Goal: Task Accomplishment & Management: Manage account settings

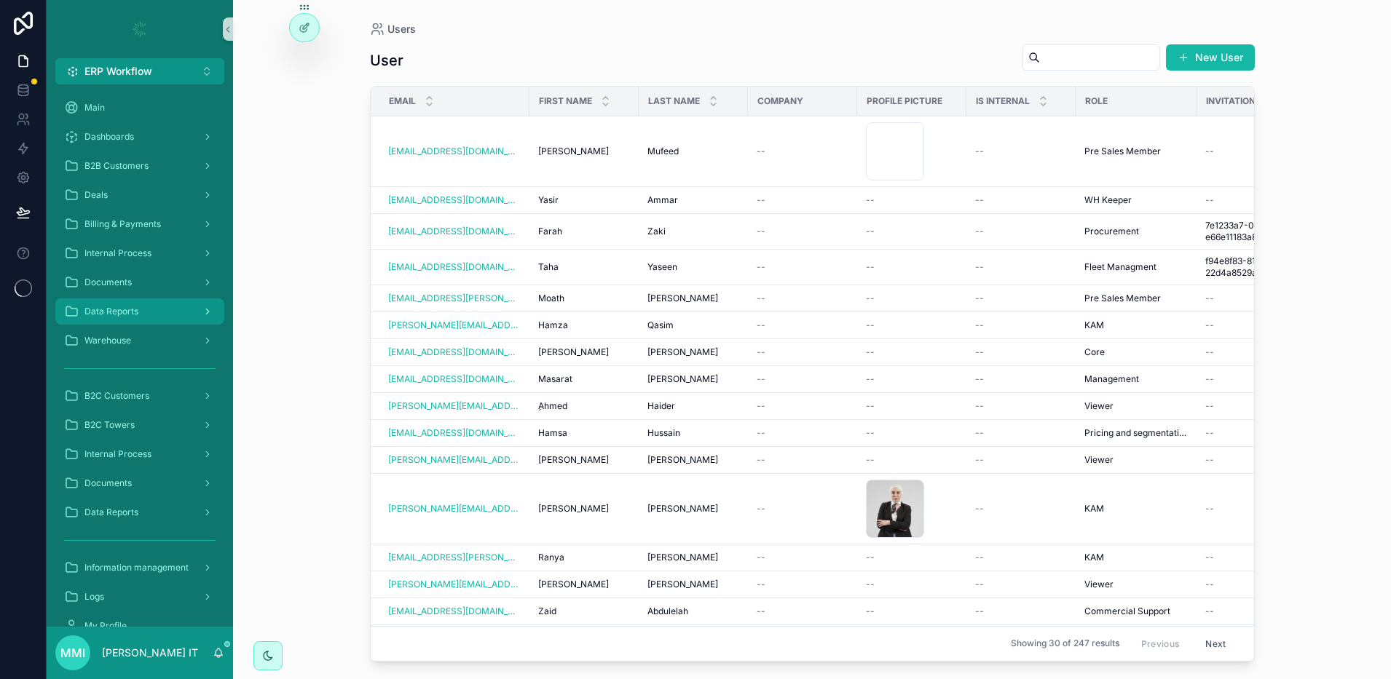
click at [150, 305] on div "Data Reports" at bounding box center [139, 311] width 151 height 23
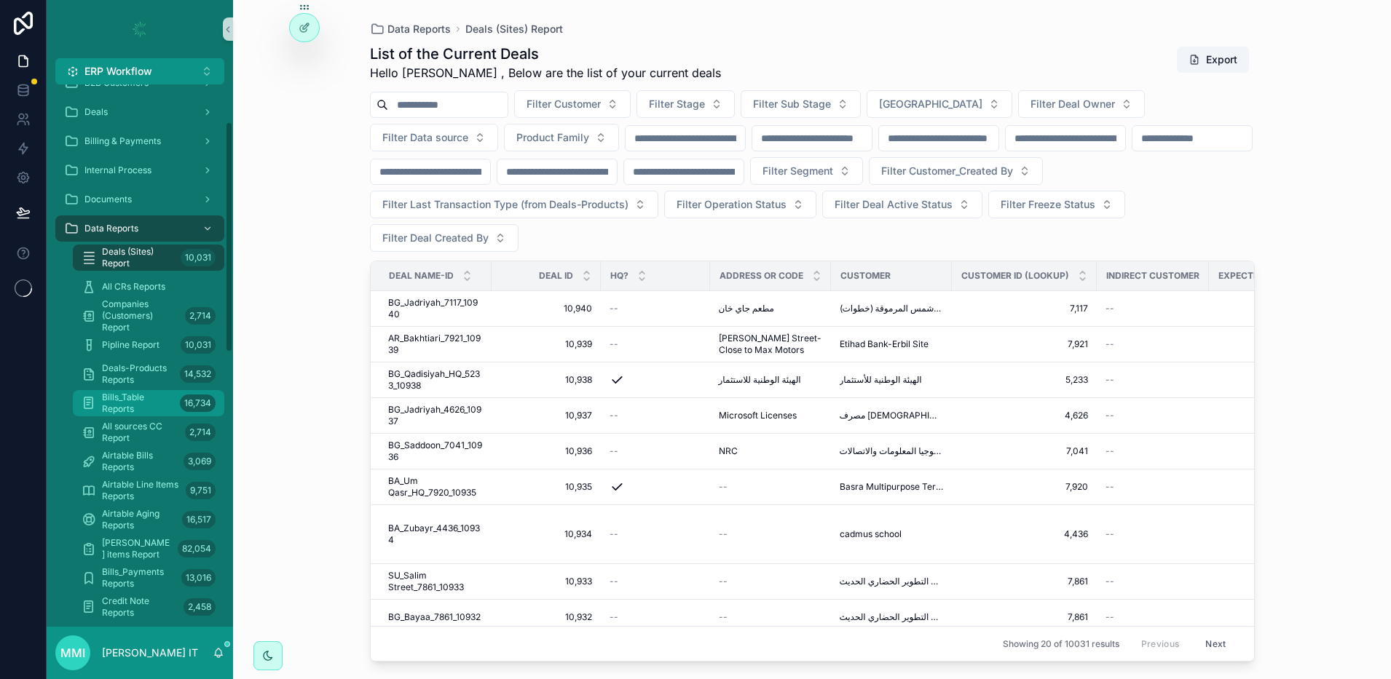
scroll to position [94, 0]
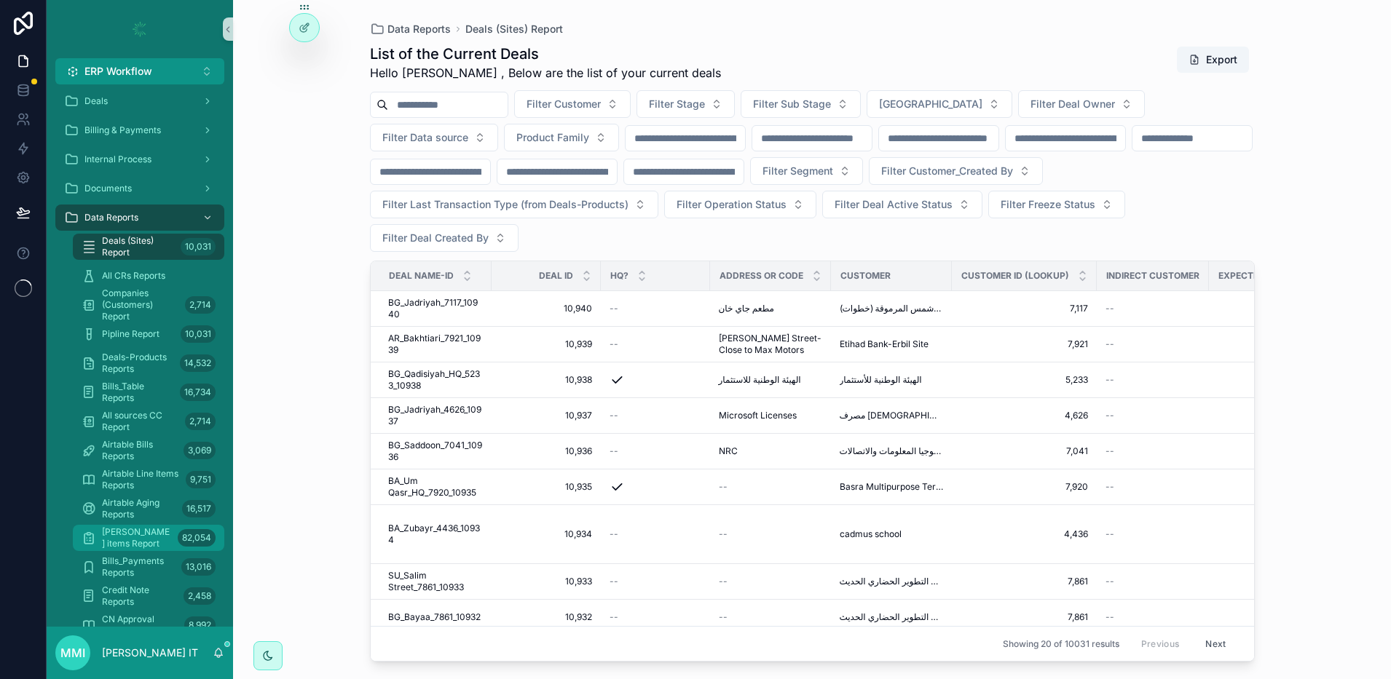
click at [138, 537] on span "[PERSON_NAME] items Report" at bounding box center [137, 537] width 70 height 23
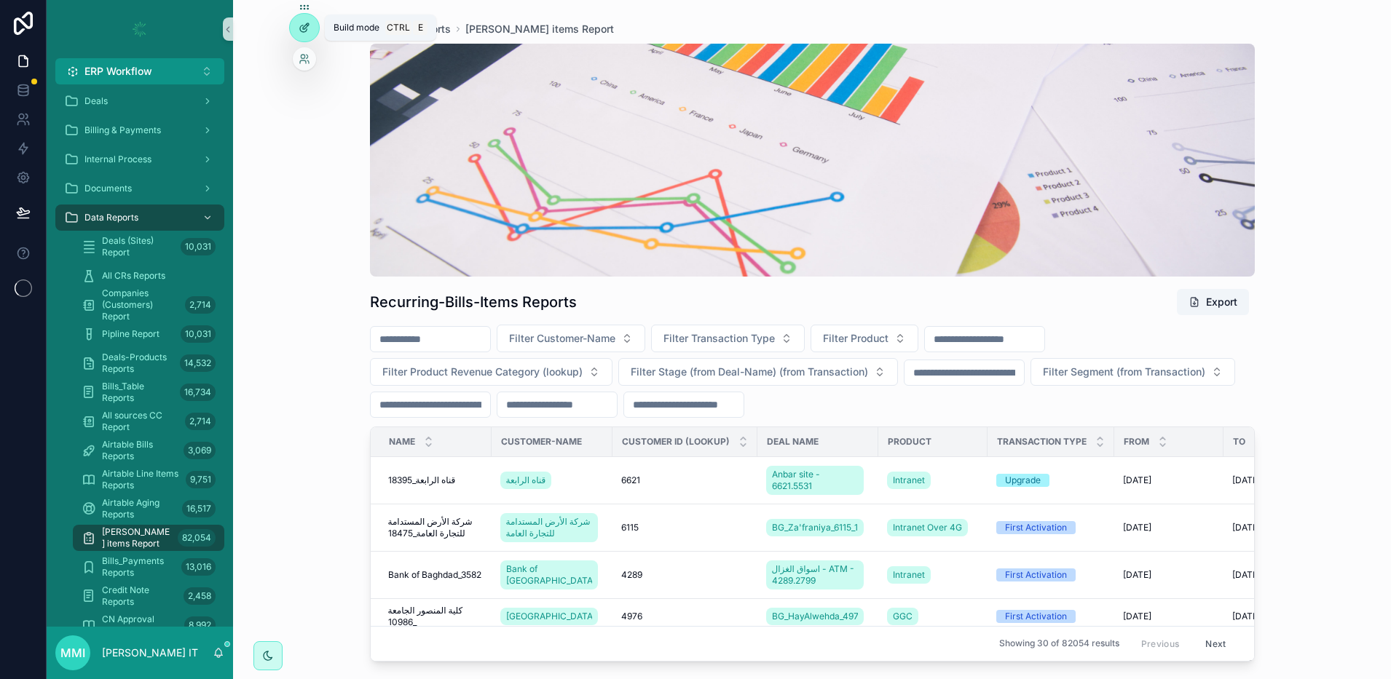
click at [298, 34] on div at bounding box center [304, 28] width 29 height 28
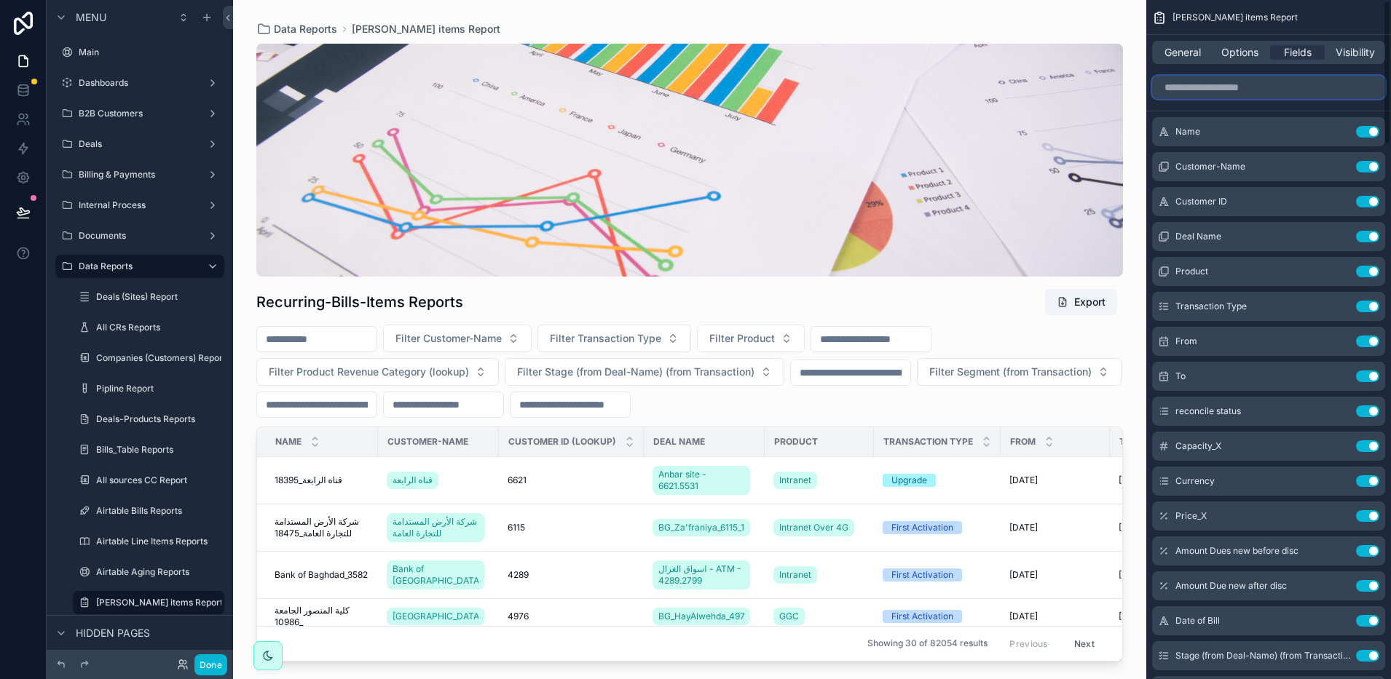
click at [1192, 88] on input "scrollable content" at bounding box center [1268, 87] width 233 height 23
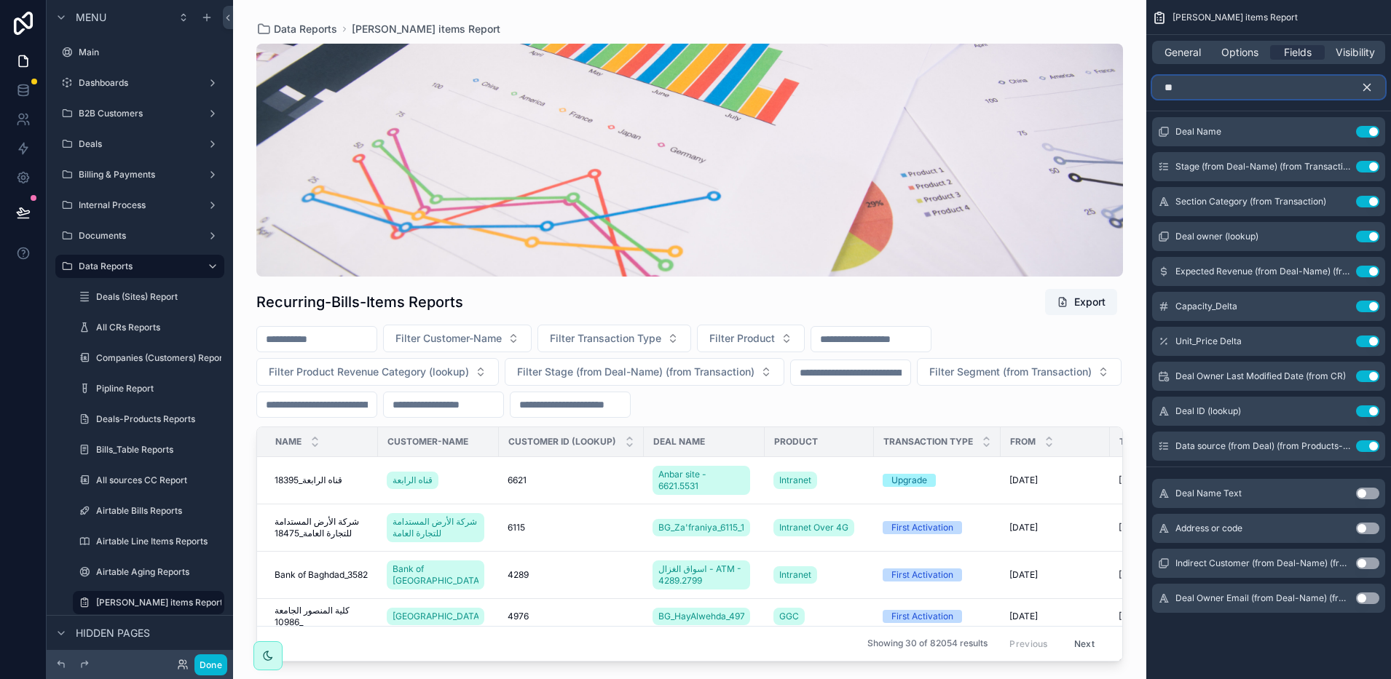
type input "**"
drag, startPoint x: 362, startPoint y: 653, endPoint x: 416, endPoint y: 660, distance: 54.3
click at [416, 660] on div "scrollable content" at bounding box center [689, 331] width 913 height 662
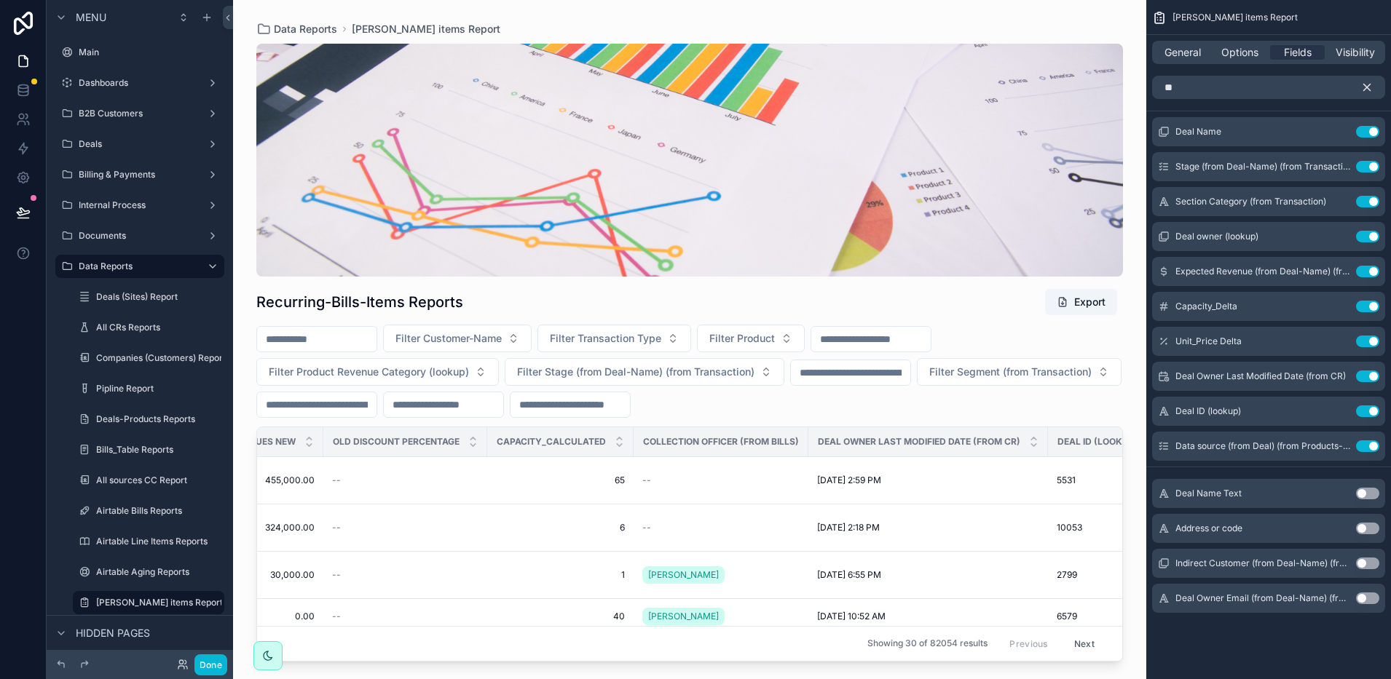
scroll to position [0, 5427]
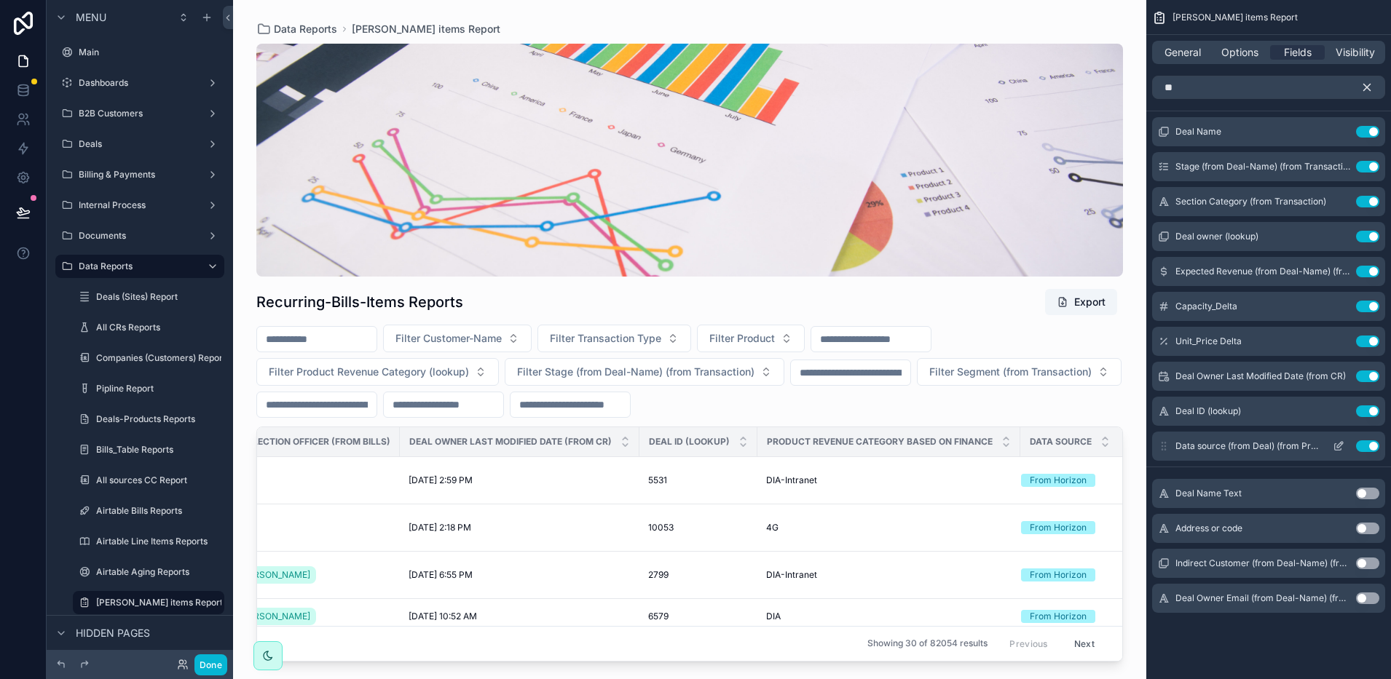
click at [1340, 447] on icon "scrollable content" at bounding box center [1338, 446] width 12 height 12
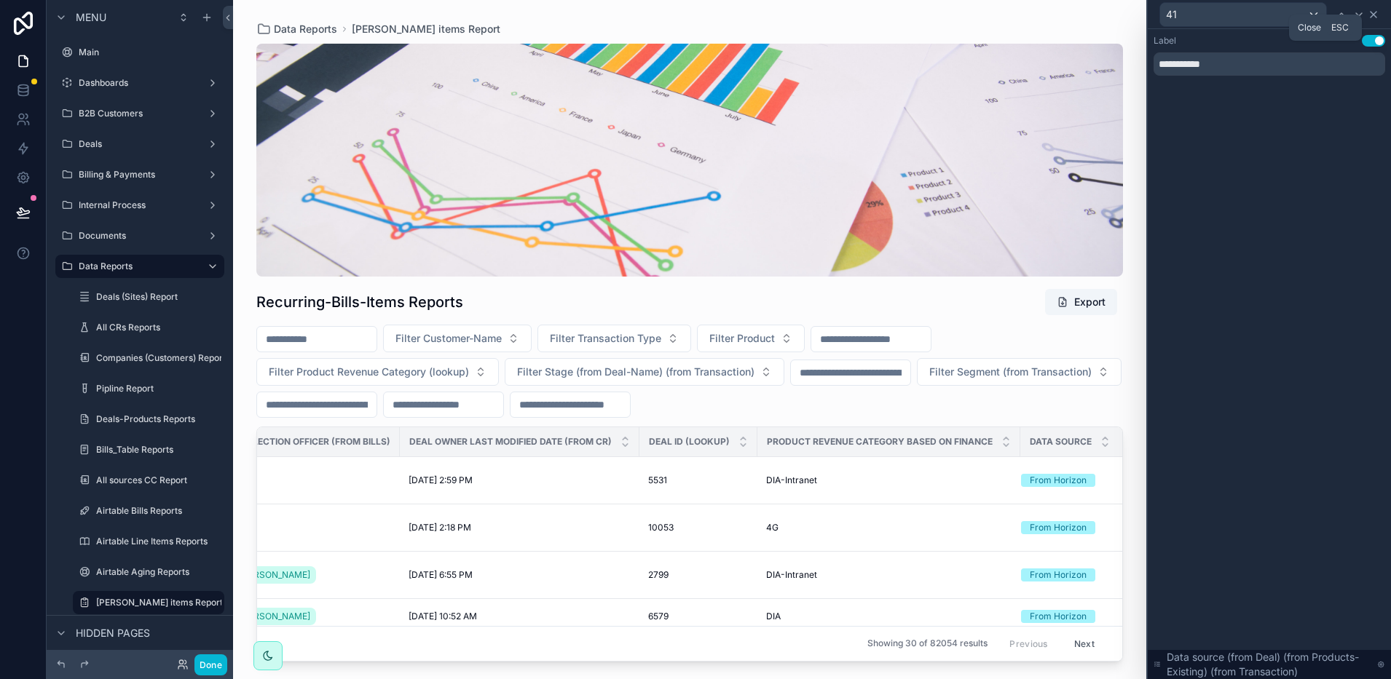
click at [1373, 17] on icon at bounding box center [1373, 15] width 12 height 12
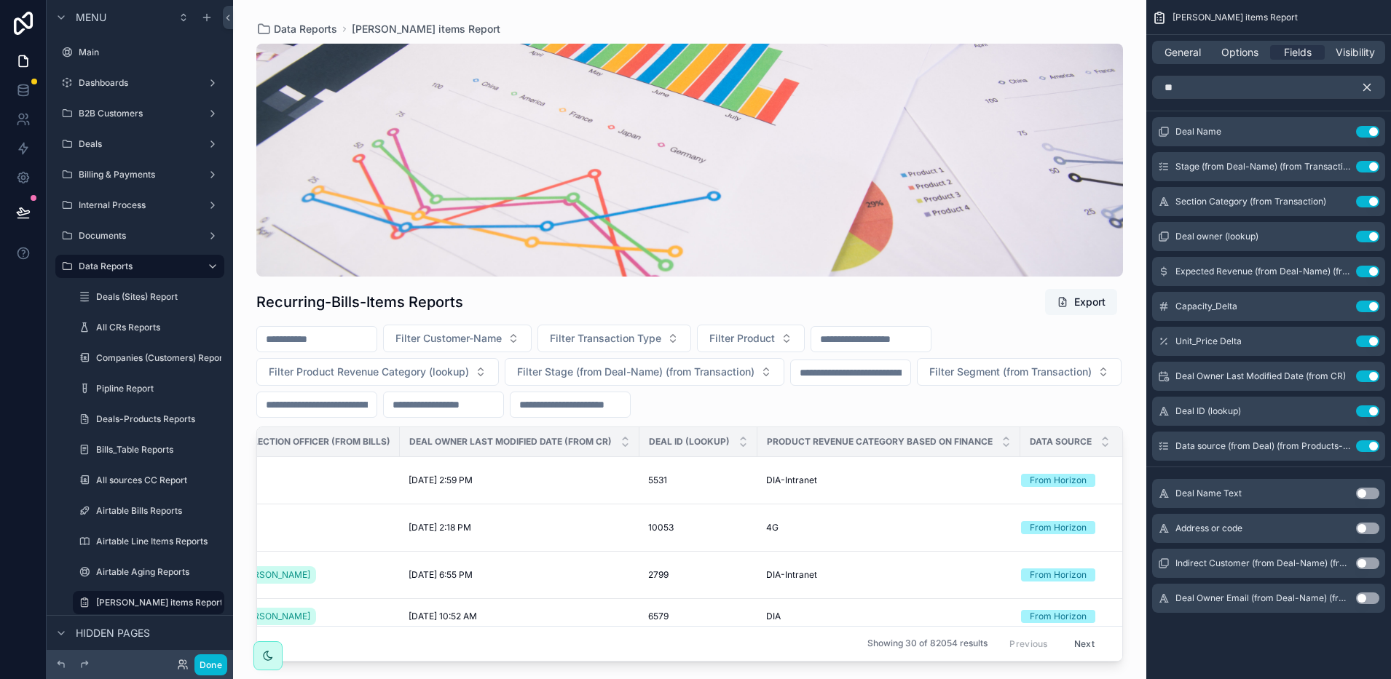
click at [1086, 301] on button "Export" at bounding box center [1081, 302] width 72 height 26
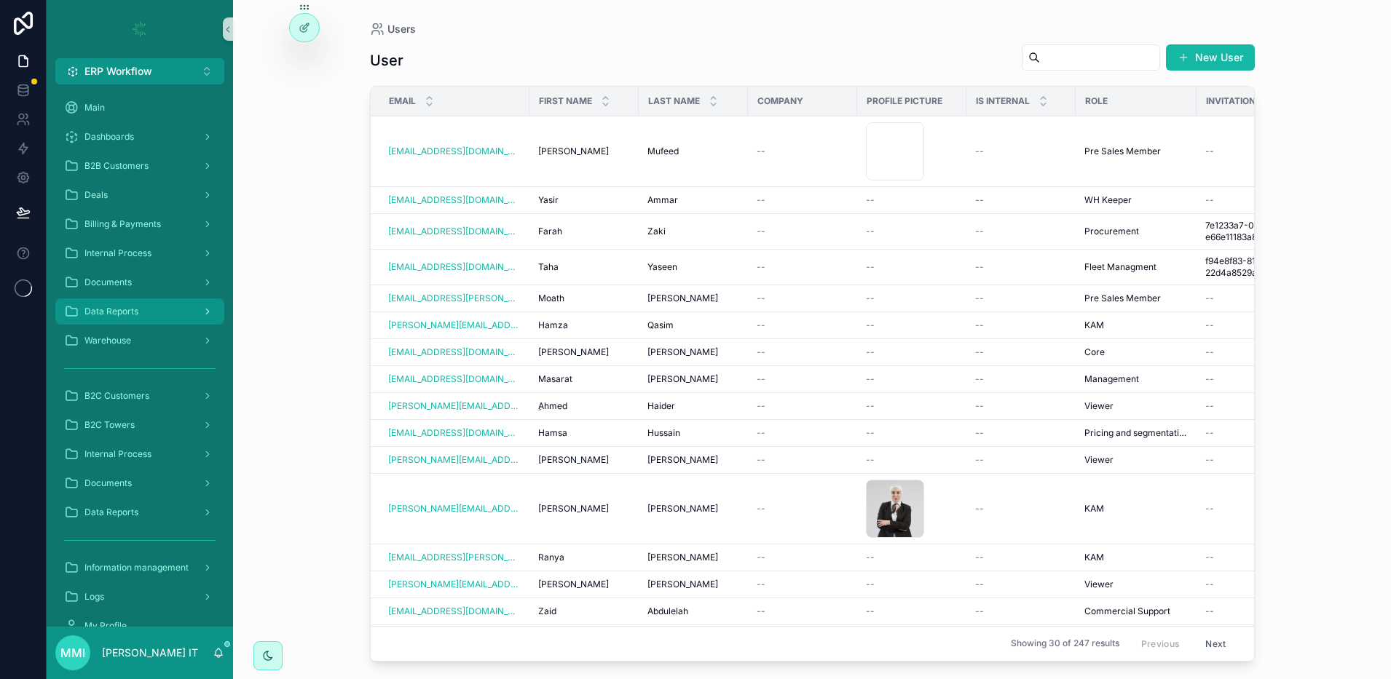
click at [127, 306] on span "Data Reports" at bounding box center [111, 312] width 54 height 12
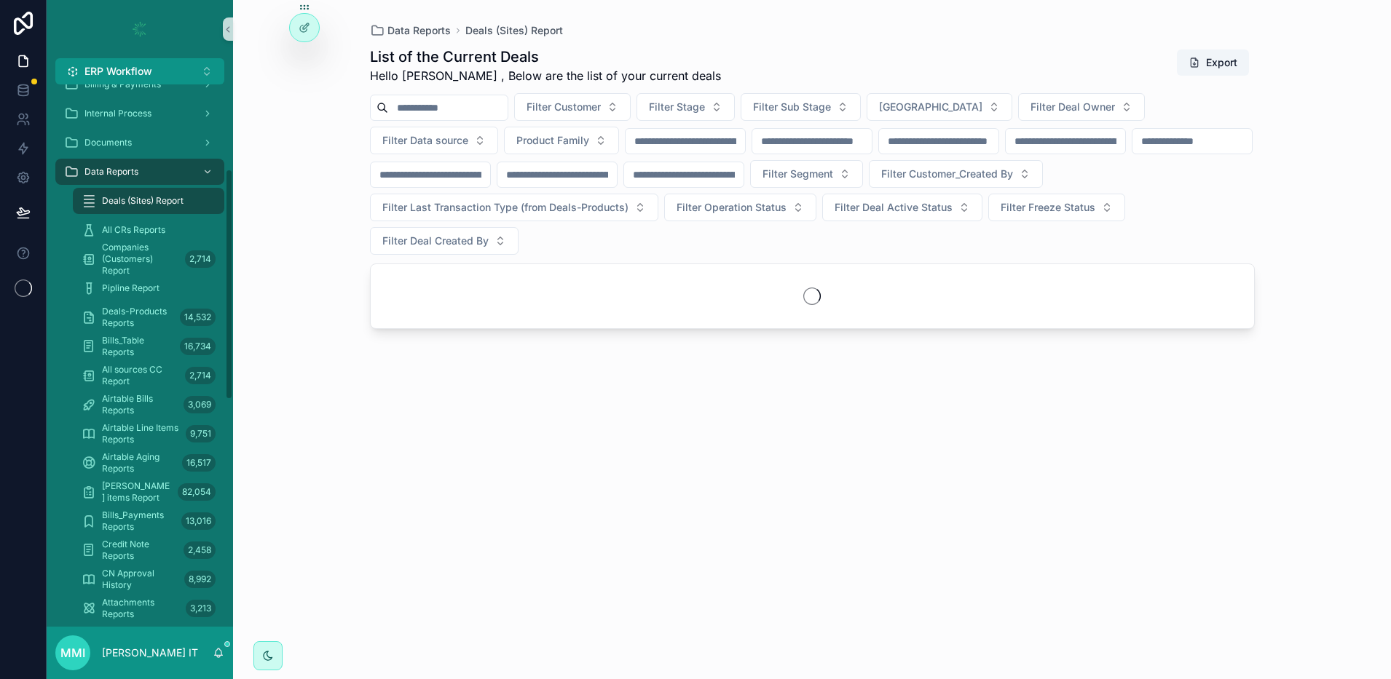
scroll to position [202, 0]
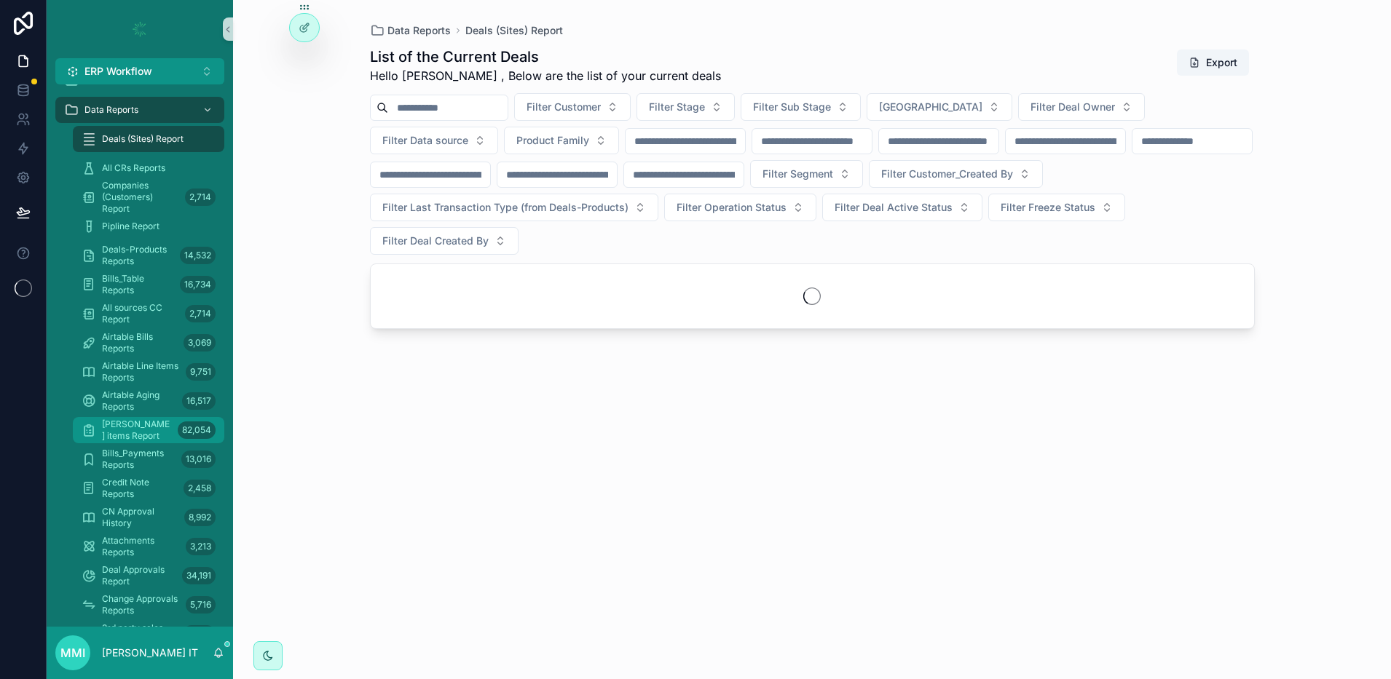
click at [148, 432] on span "[PERSON_NAME] items Report" at bounding box center [137, 430] width 70 height 23
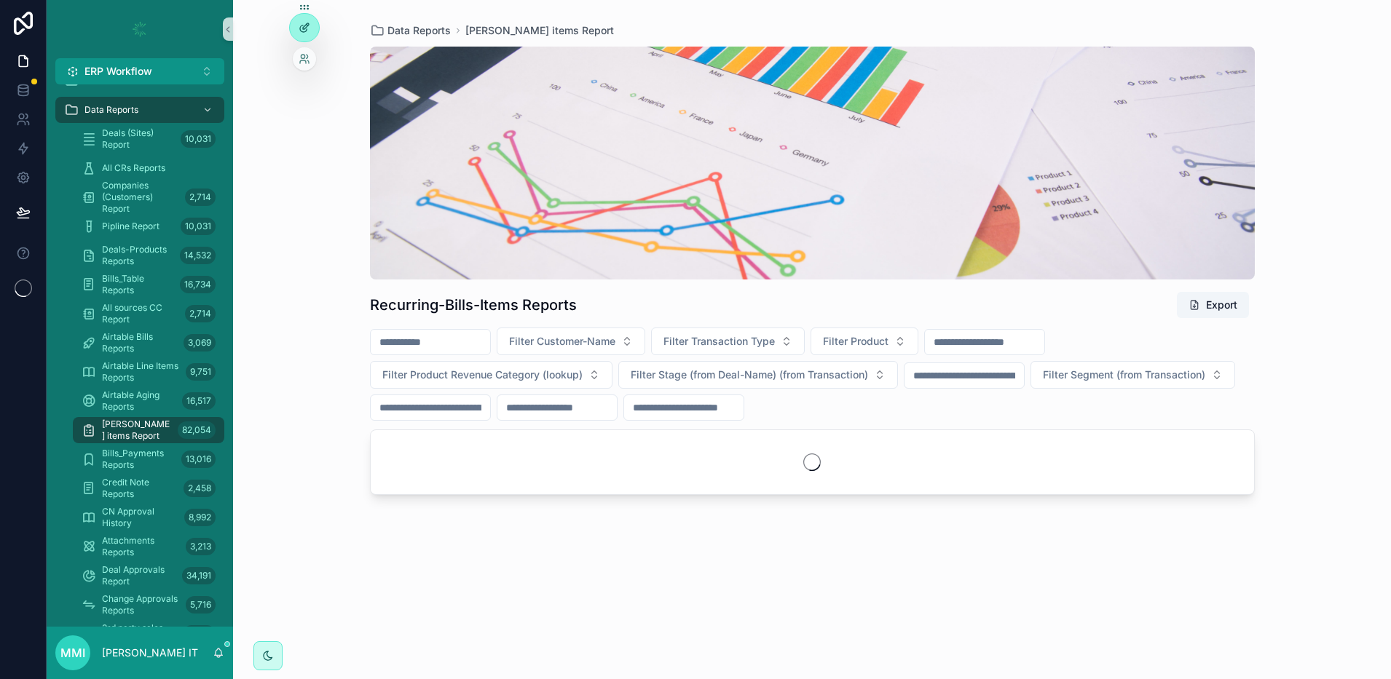
click at [307, 34] on div at bounding box center [304, 28] width 29 height 28
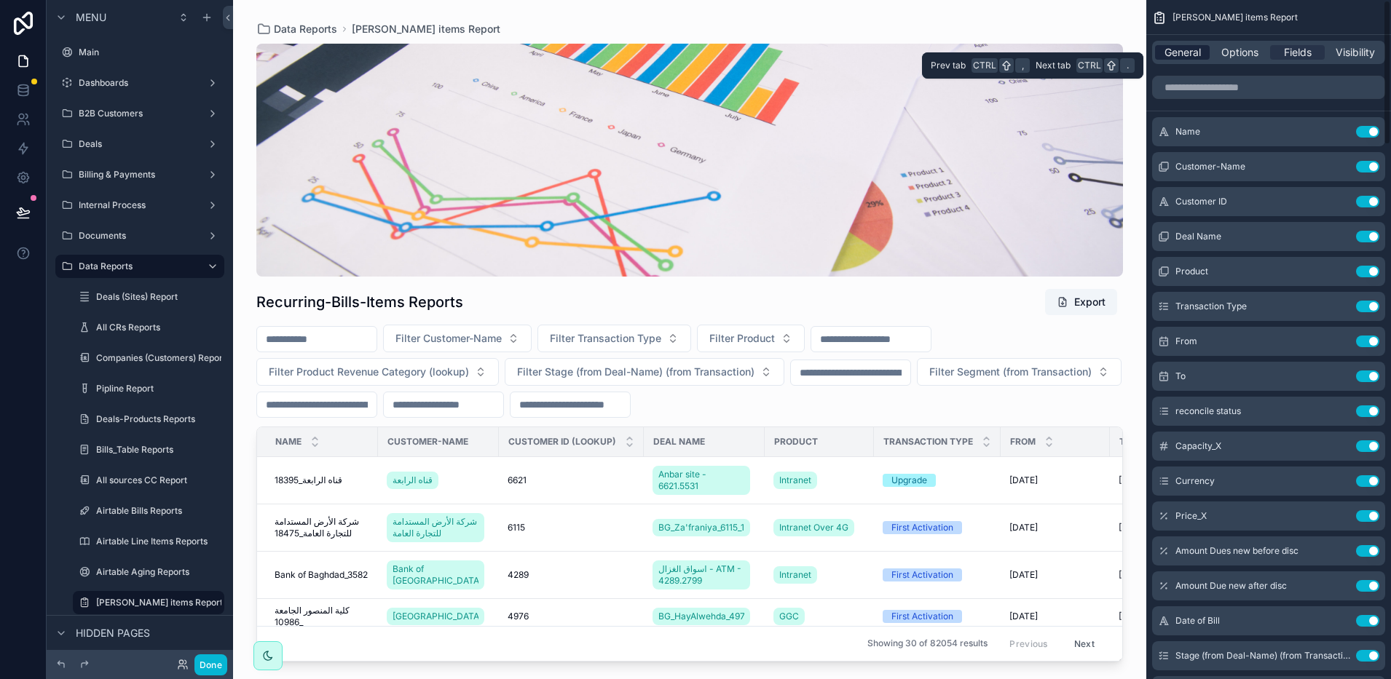
click at [1185, 55] on span "General" at bounding box center [1182, 52] width 36 height 15
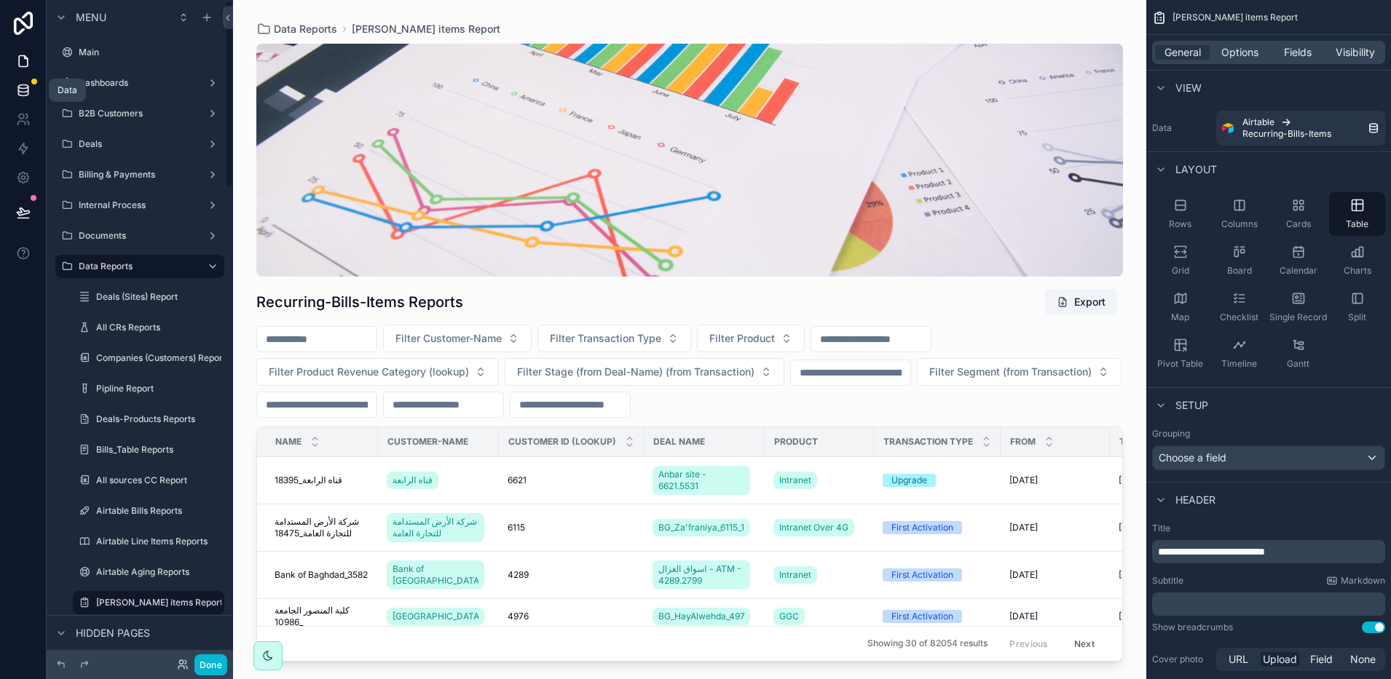
click at [16, 95] on icon at bounding box center [23, 90] width 15 height 15
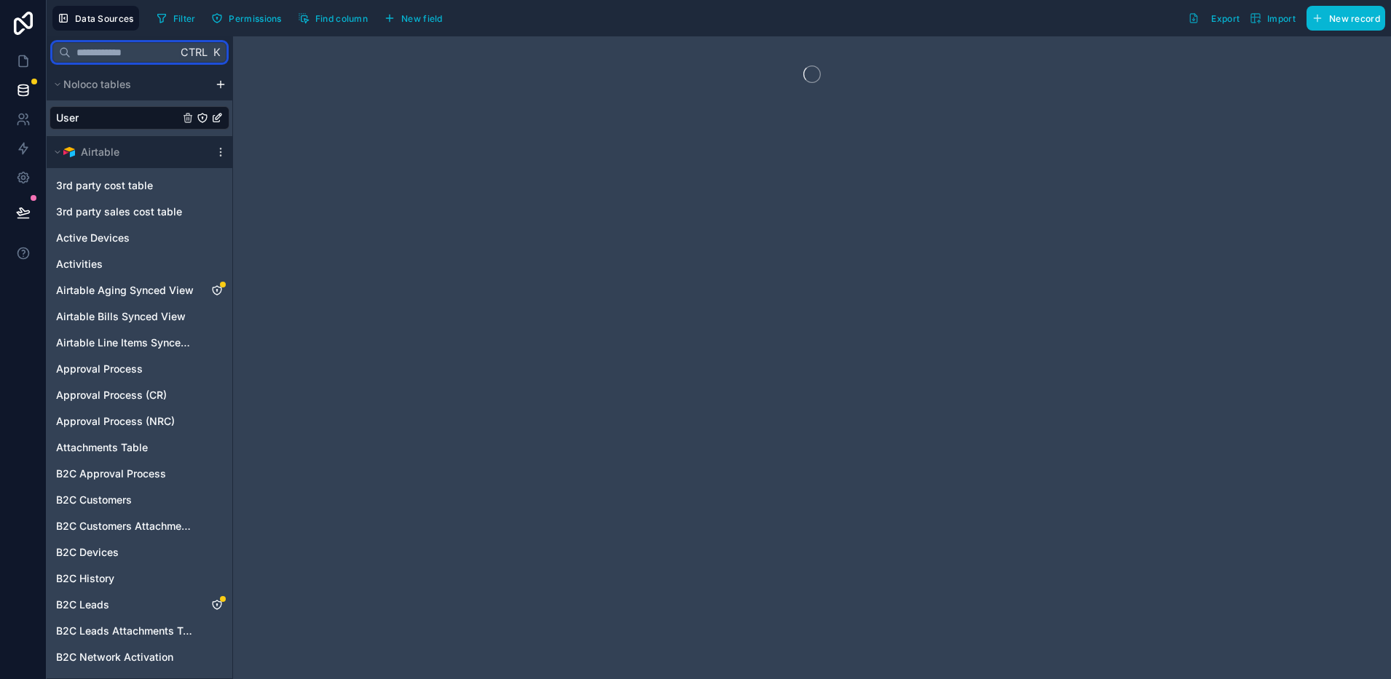
click at [157, 56] on input "text" at bounding box center [124, 52] width 106 height 26
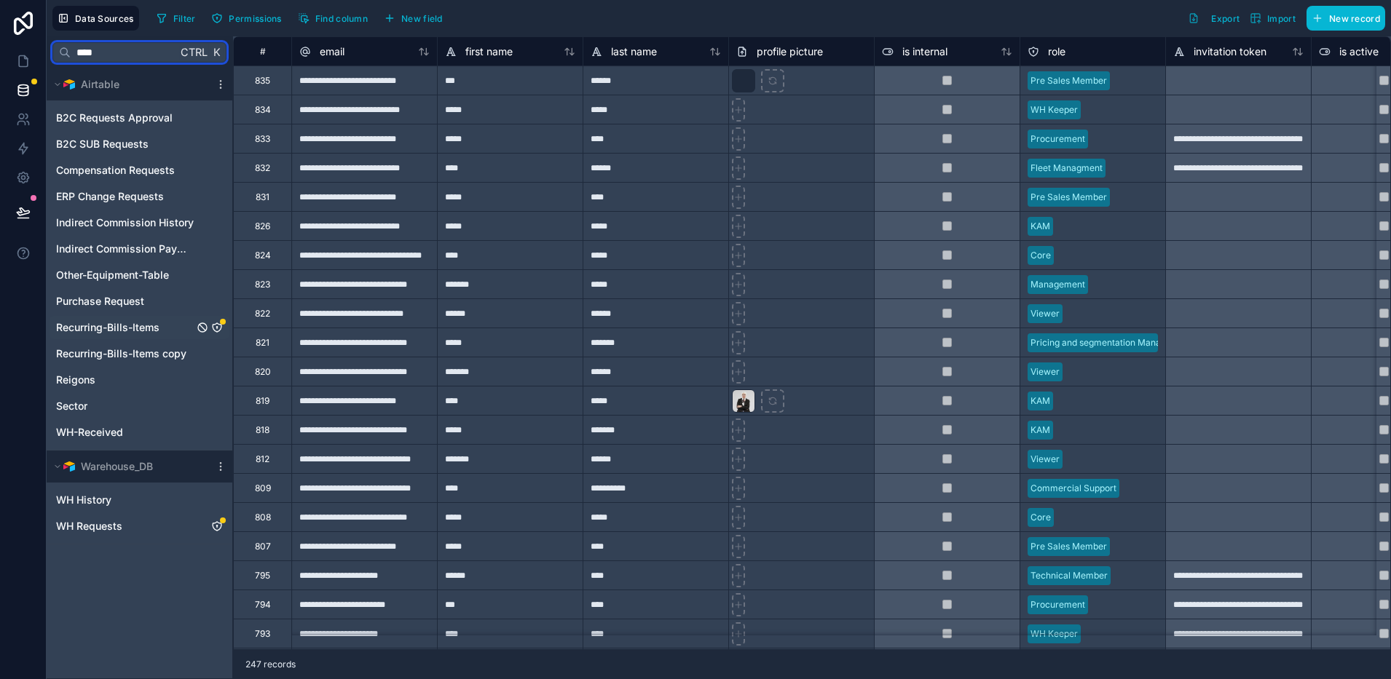
type input "****"
click at [122, 332] on span "Recurring-Bills-Items" at bounding box center [107, 327] width 103 height 15
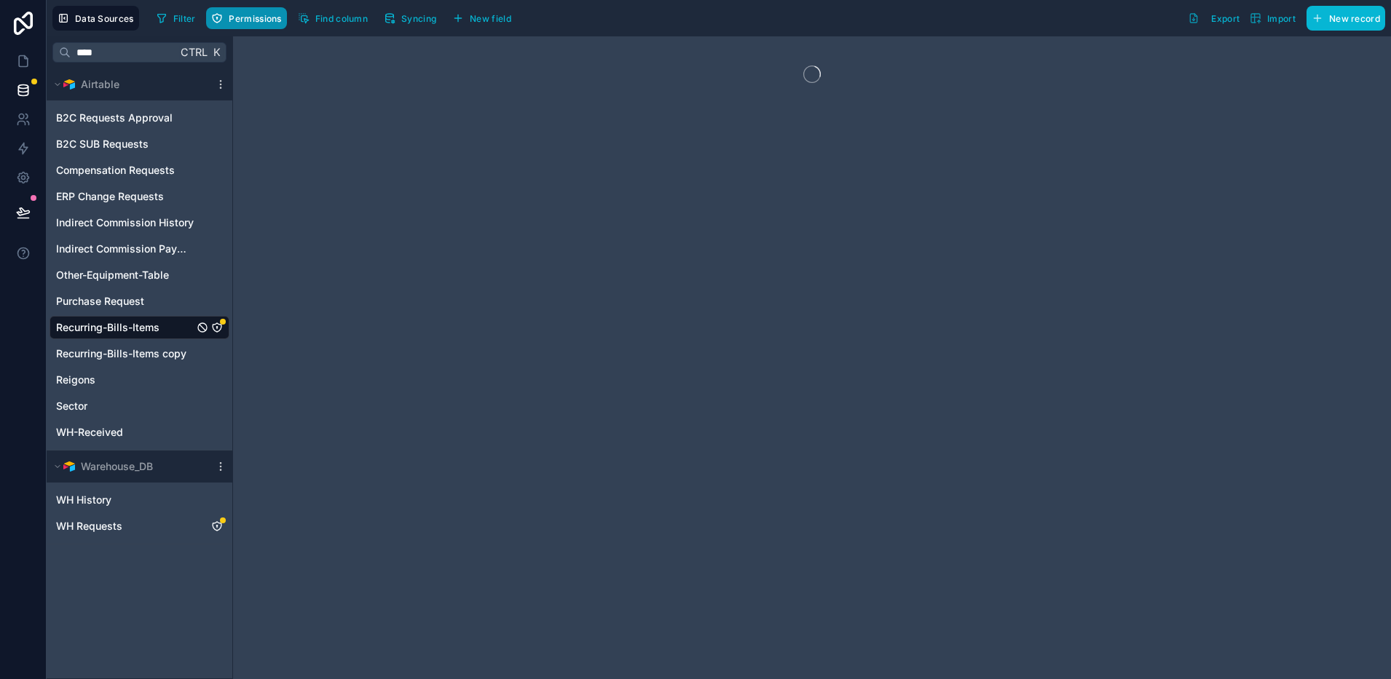
click at [245, 25] on button "Permissions" at bounding box center [246, 18] width 80 height 22
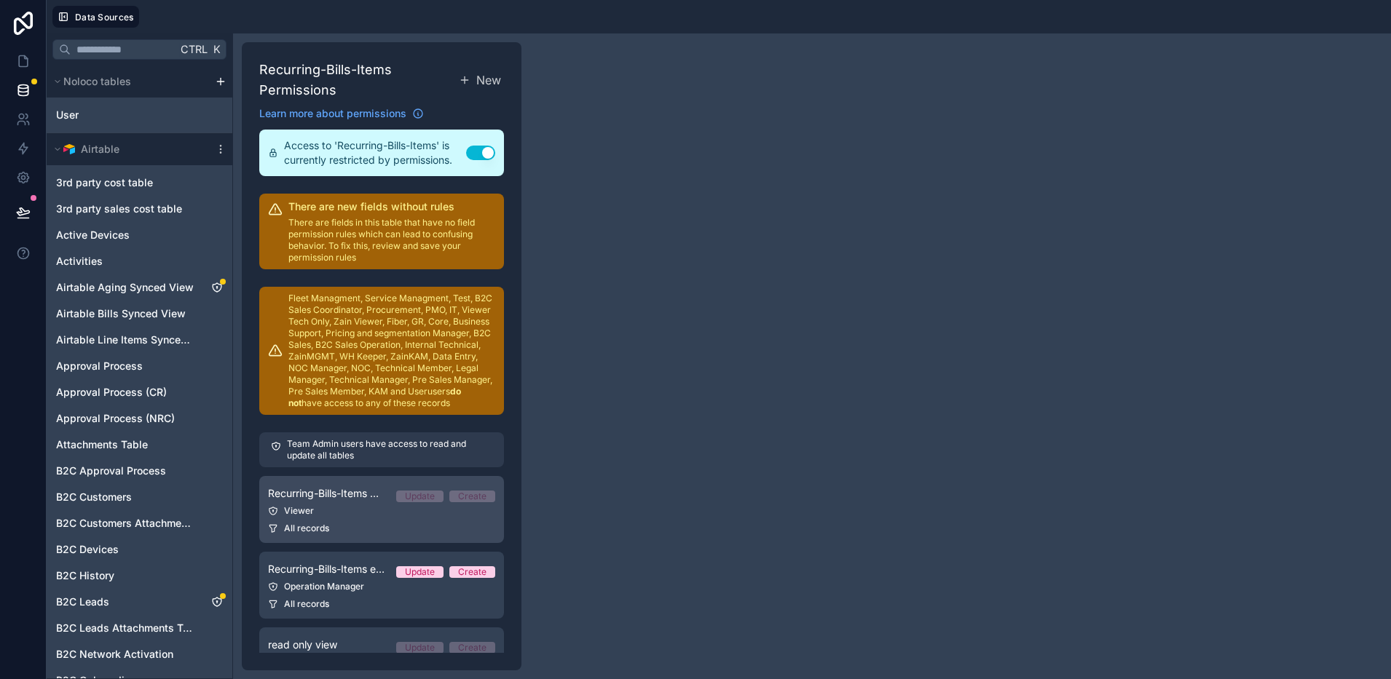
click at [357, 379] on p "Fleet Managment, Service Managment, Test, B2C Sales Coordinator, Procurement, P…" at bounding box center [391, 351] width 207 height 116
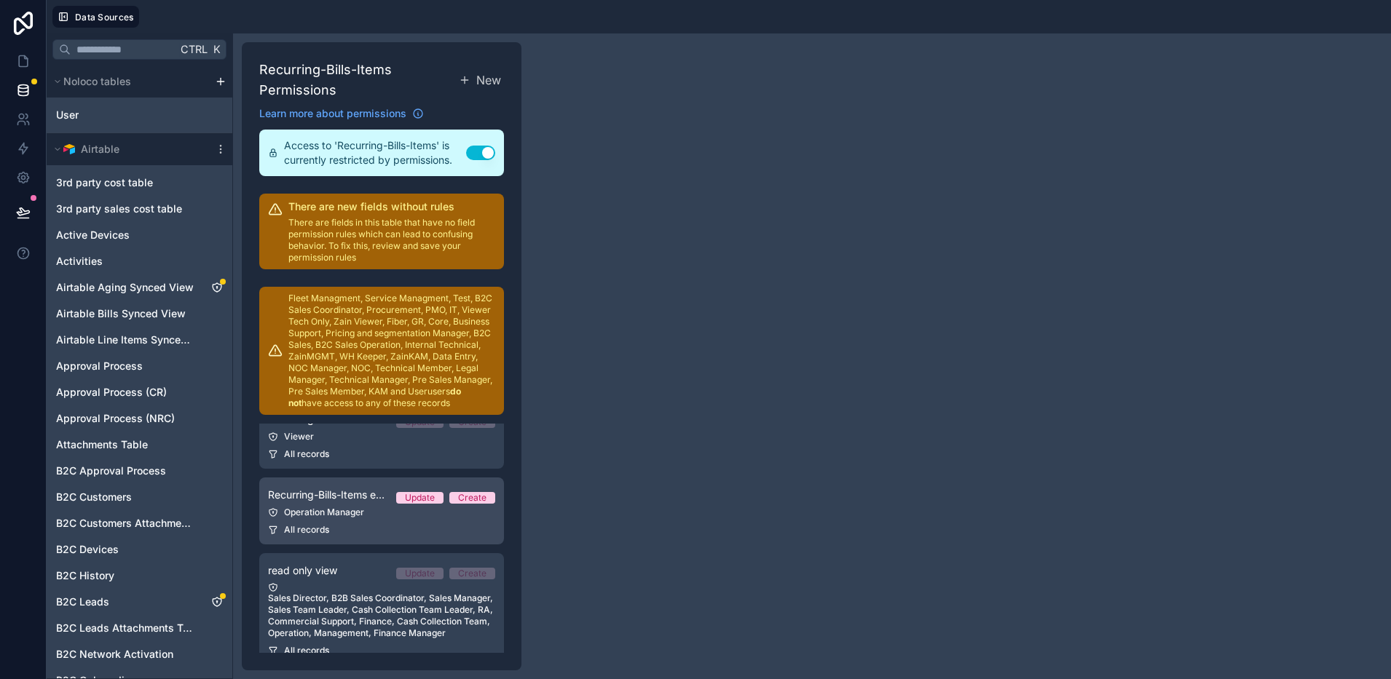
scroll to position [107, 0]
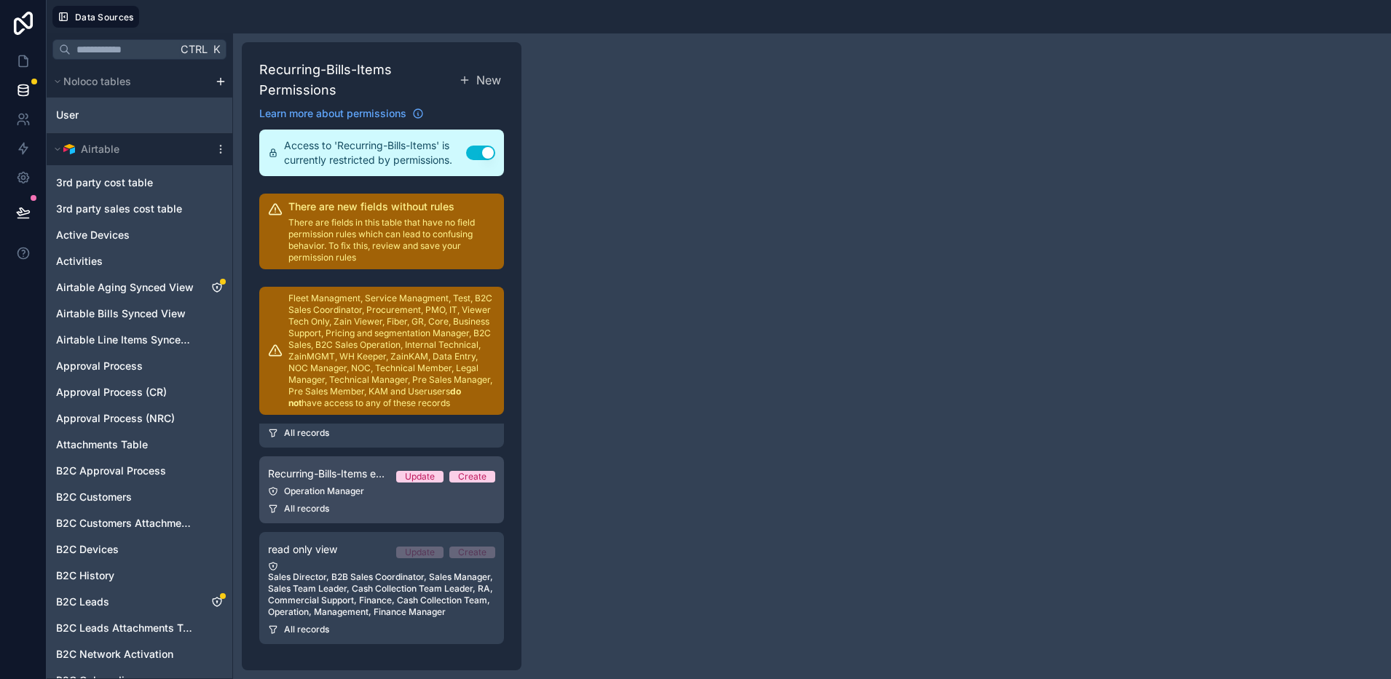
click at [347, 574] on div "Sales Director, B2B Sales Coordinator, Sales Manager, Sales Team Leader, Cash C…" at bounding box center [381, 589] width 227 height 57
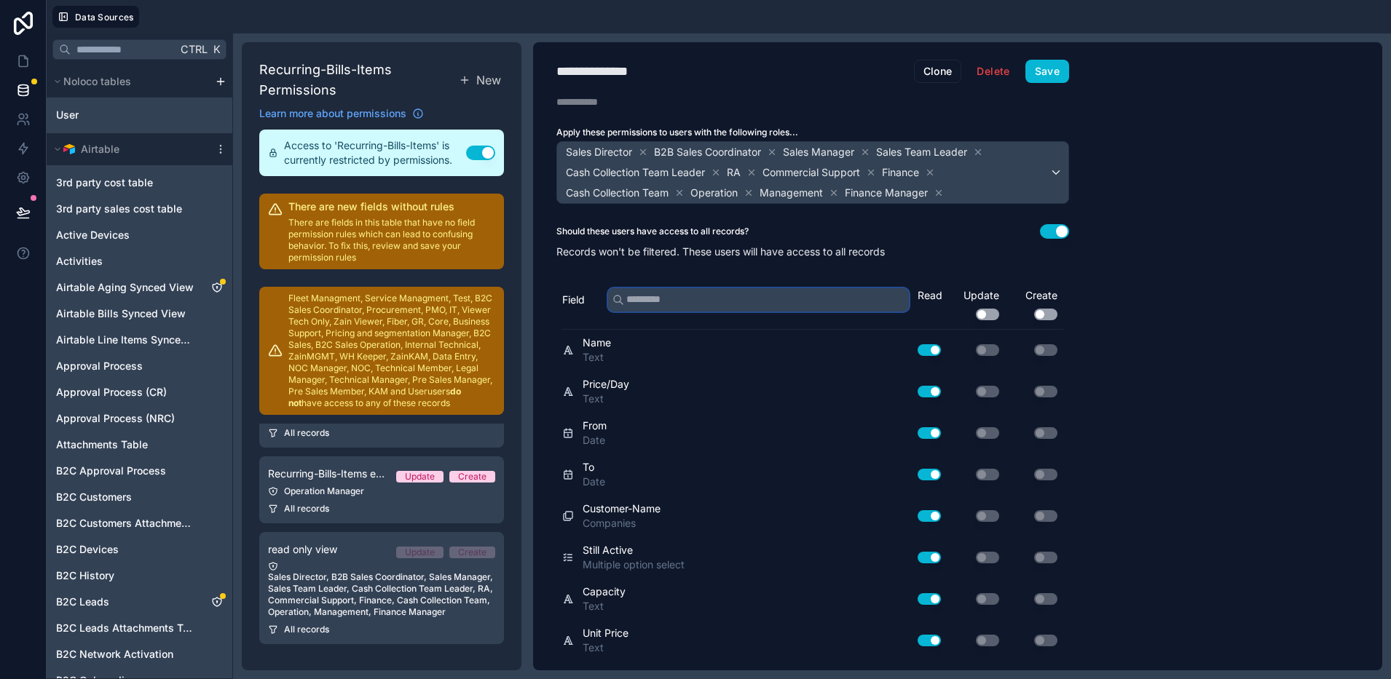
click at [715, 300] on input "text" at bounding box center [758, 299] width 301 height 23
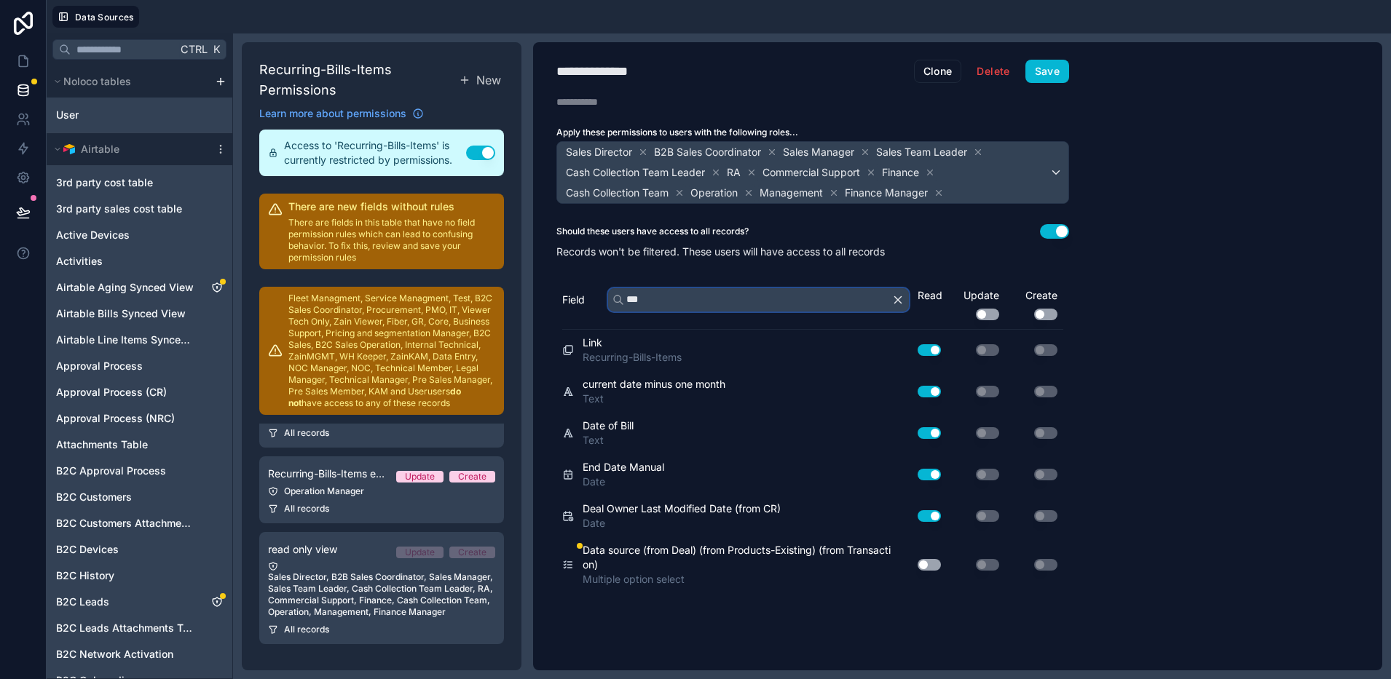
type input "***"
click at [930, 565] on button "Use setting" at bounding box center [928, 565] width 23 height 12
click at [1035, 66] on button "Save" at bounding box center [1047, 71] width 44 height 23
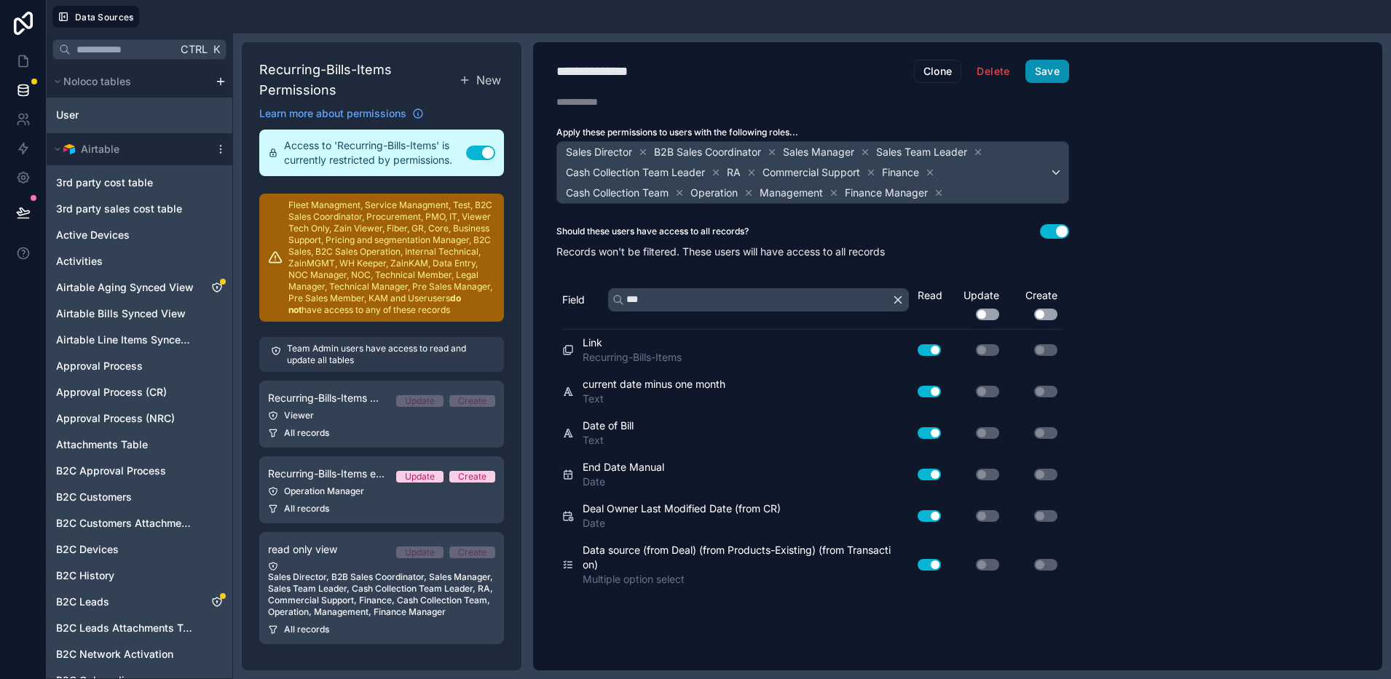
scroll to position [14, 0]
click at [1062, 72] on button "Save" at bounding box center [1047, 71] width 44 height 23
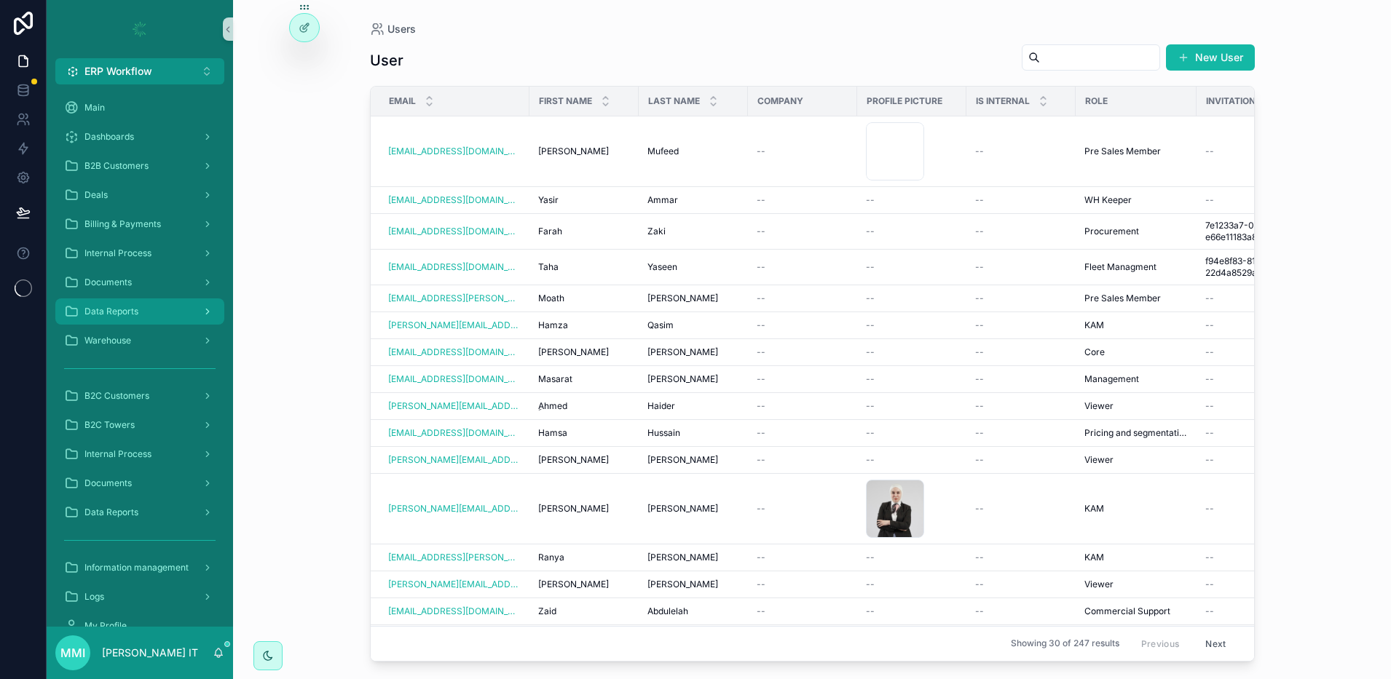
click at [175, 307] on div "Data Reports" at bounding box center [139, 311] width 151 height 23
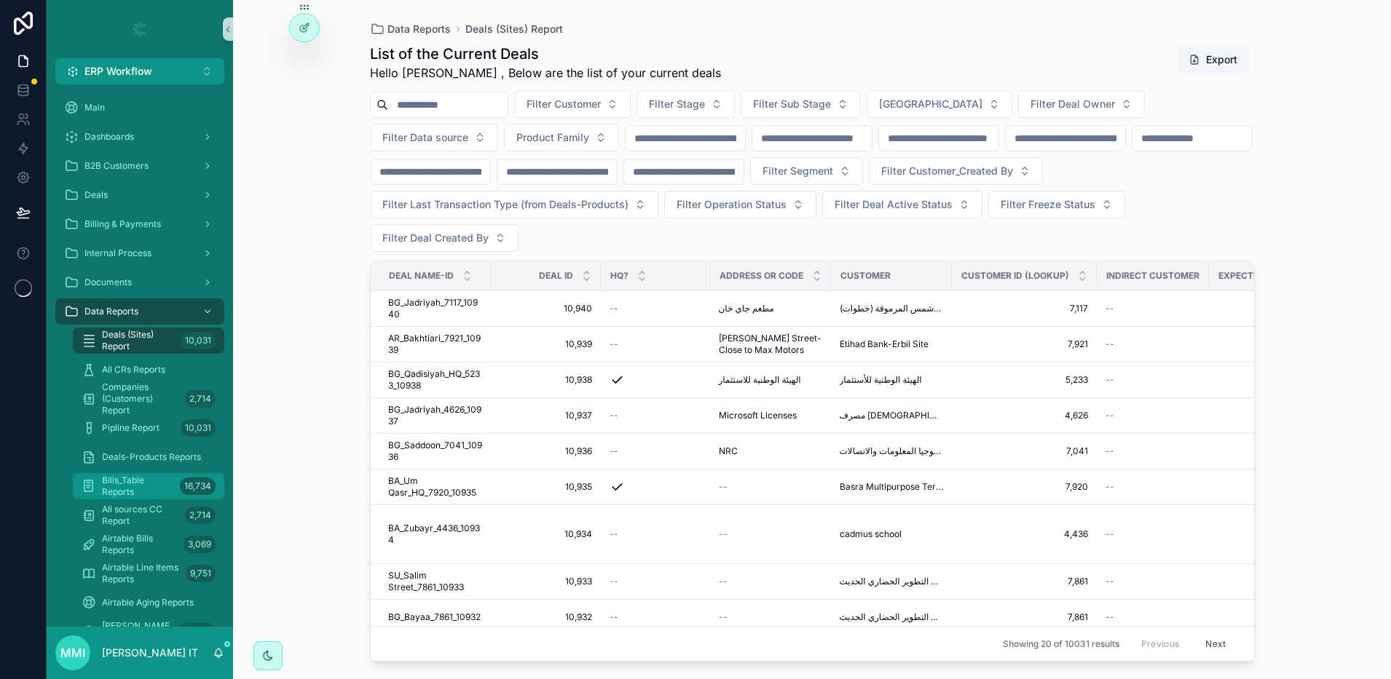
click at [160, 493] on span "Bills_Table Reports" at bounding box center [138, 486] width 72 height 23
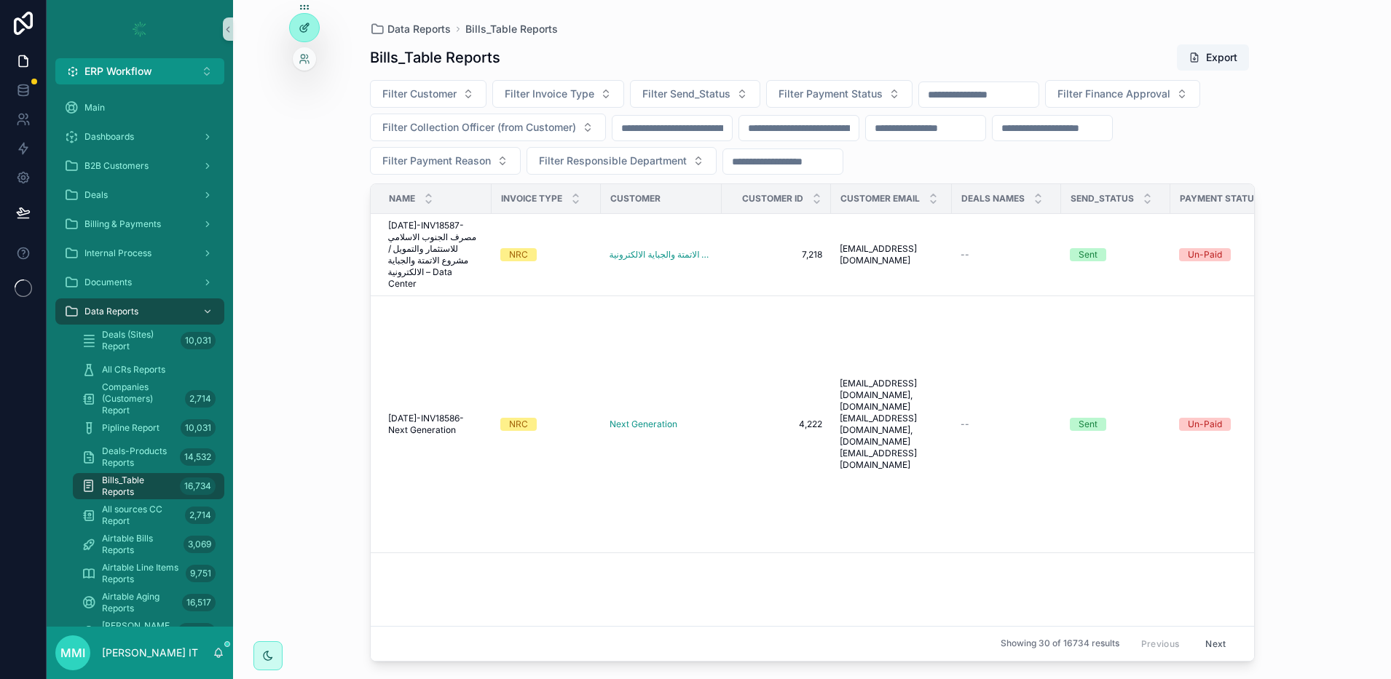
click at [302, 25] on icon at bounding box center [303, 28] width 7 height 7
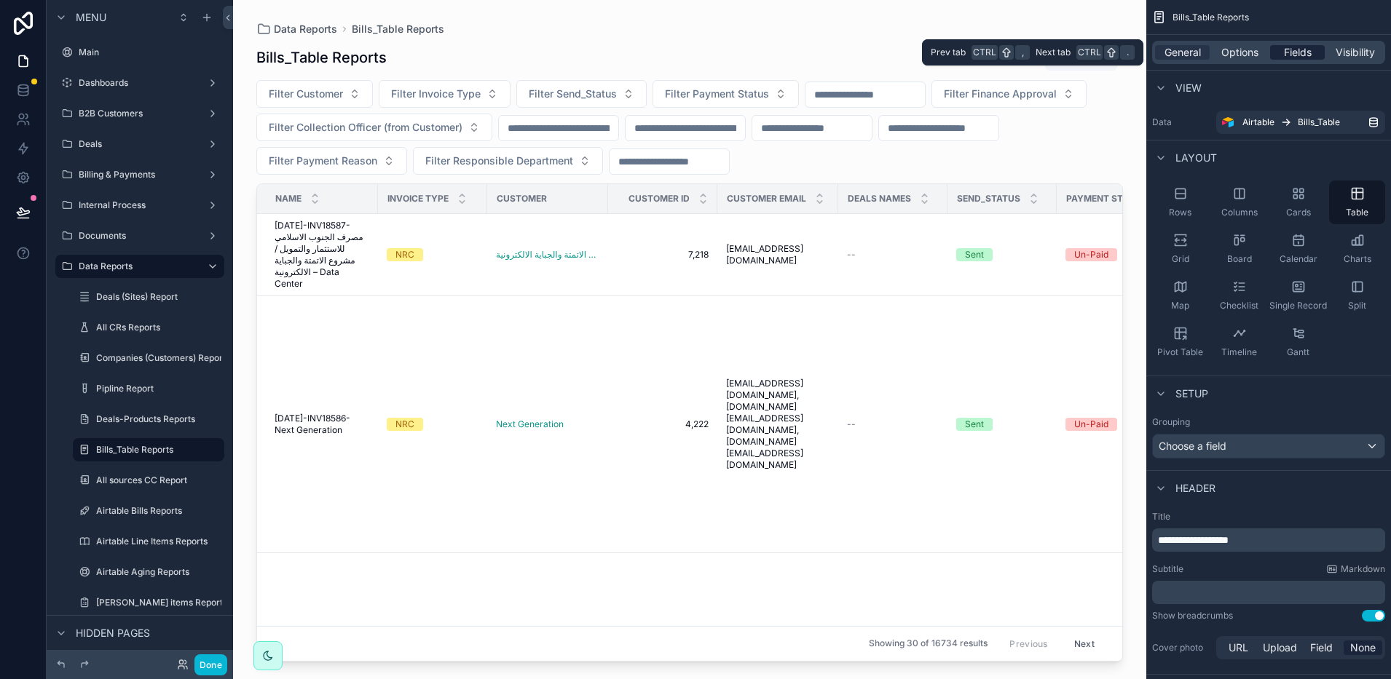
click at [1293, 58] on span "Fields" at bounding box center [1298, 52] width 28 height 15
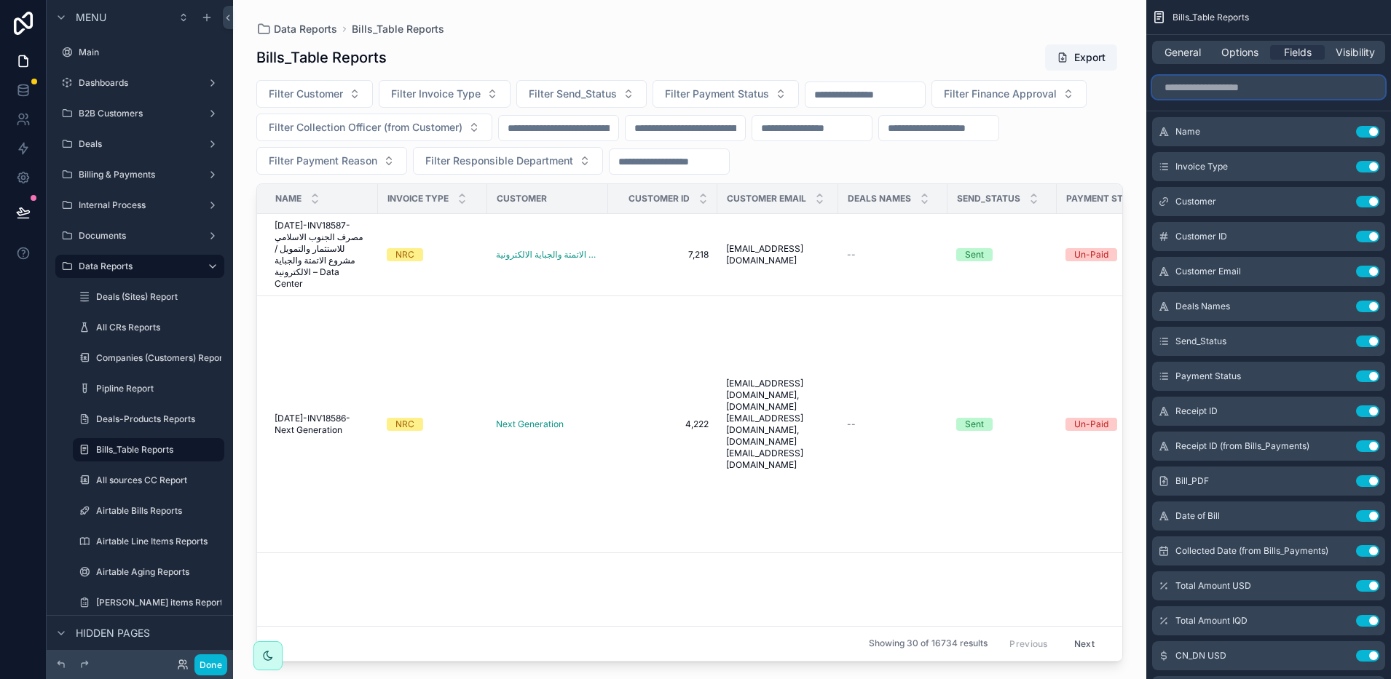
click at [1255, 85] on input "scrollable content" at bounding box center [1268, 87] width 233 height 23
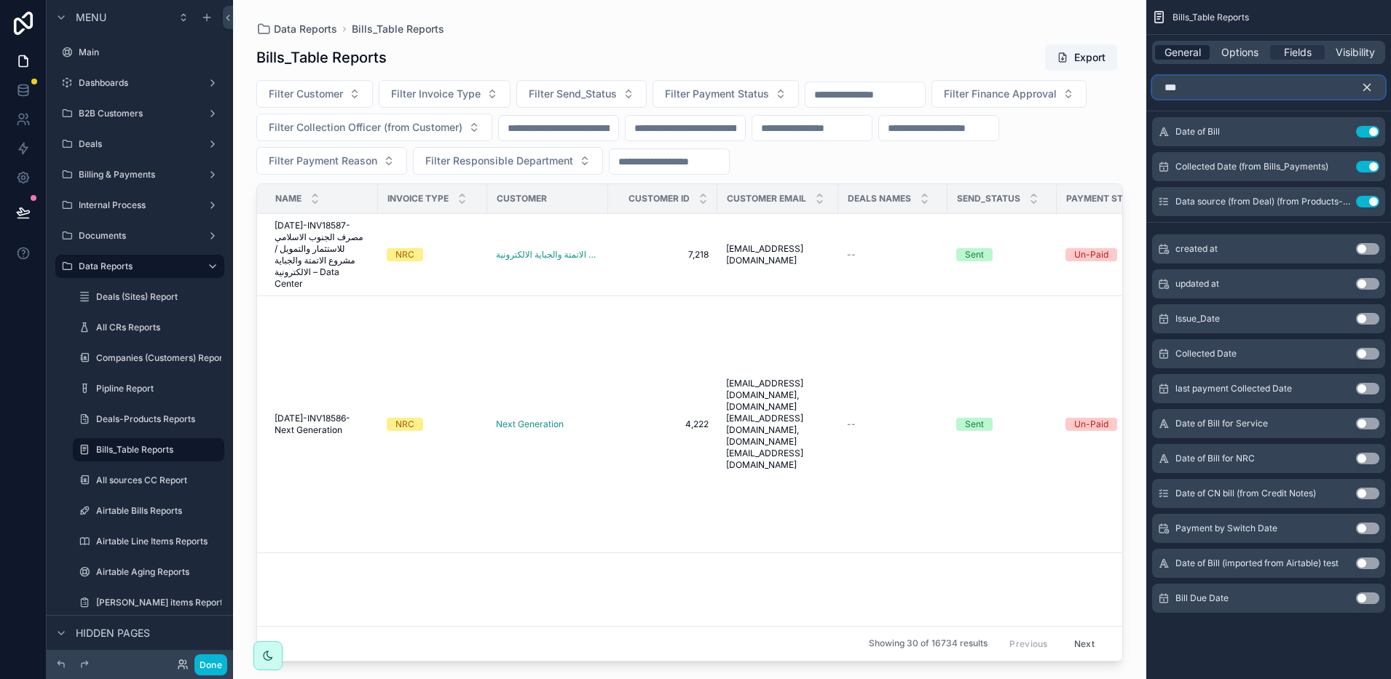
type input "***"
click at [1167, 55] on span "General" at bounding box center [1182, 52] width 36 height 15
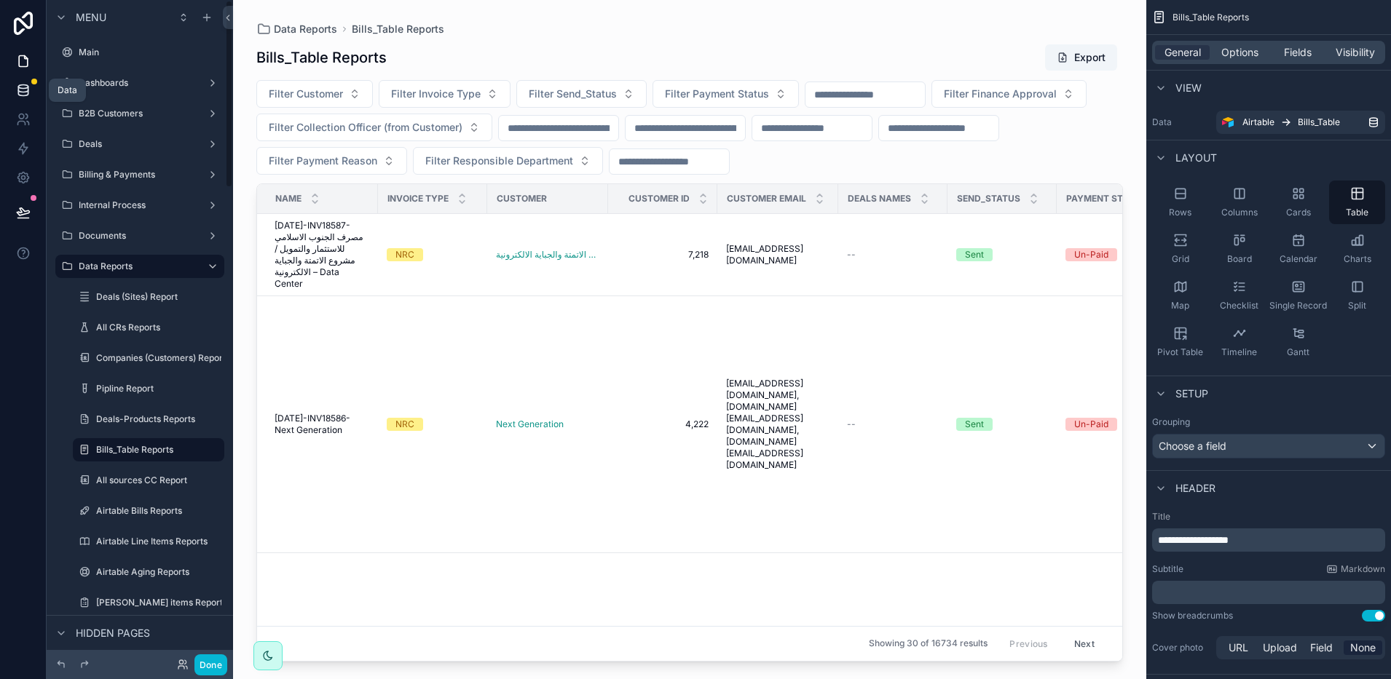
click at [17, 95] on icon at bounding box center [23, 90] width 15 height 15
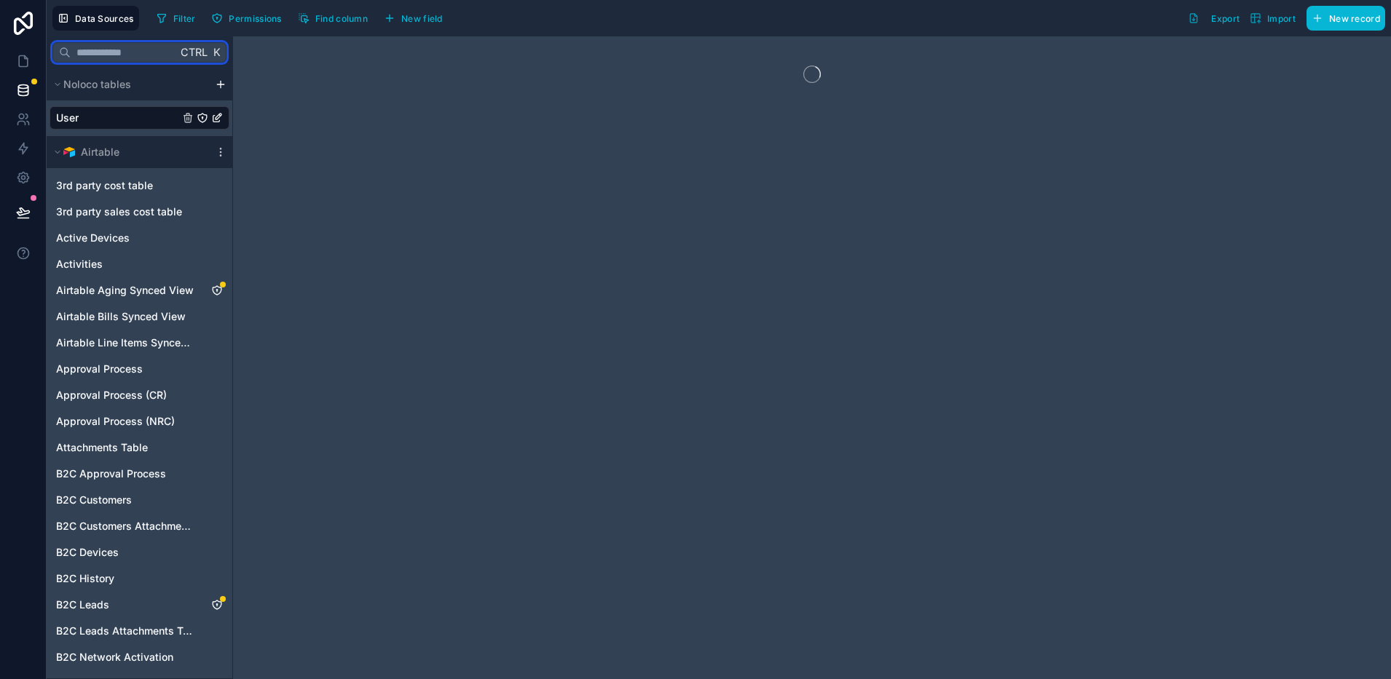
click at [106, 52] on input "text" at bounding box center [124, 52] width 106 height 26
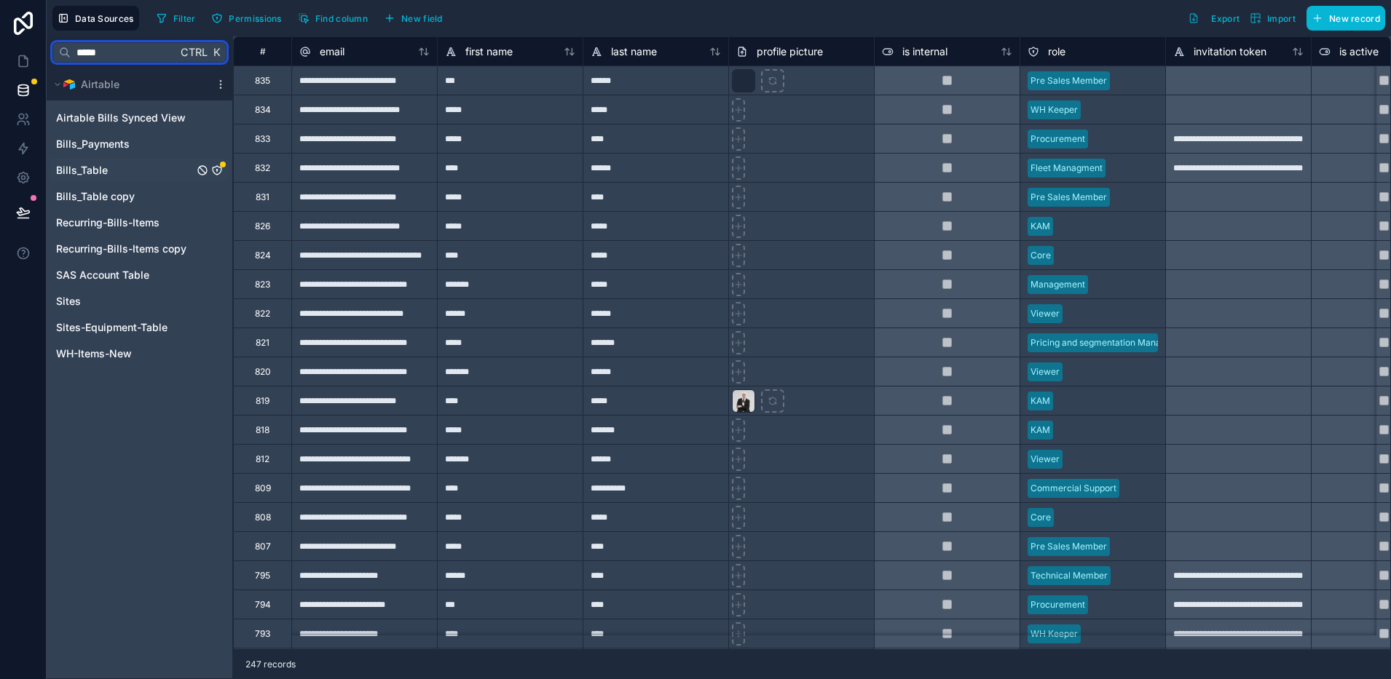
type input "*****"
click at [122, 170] on div "Bills_Table" at bounding box center [140, 170] width 180 height 23
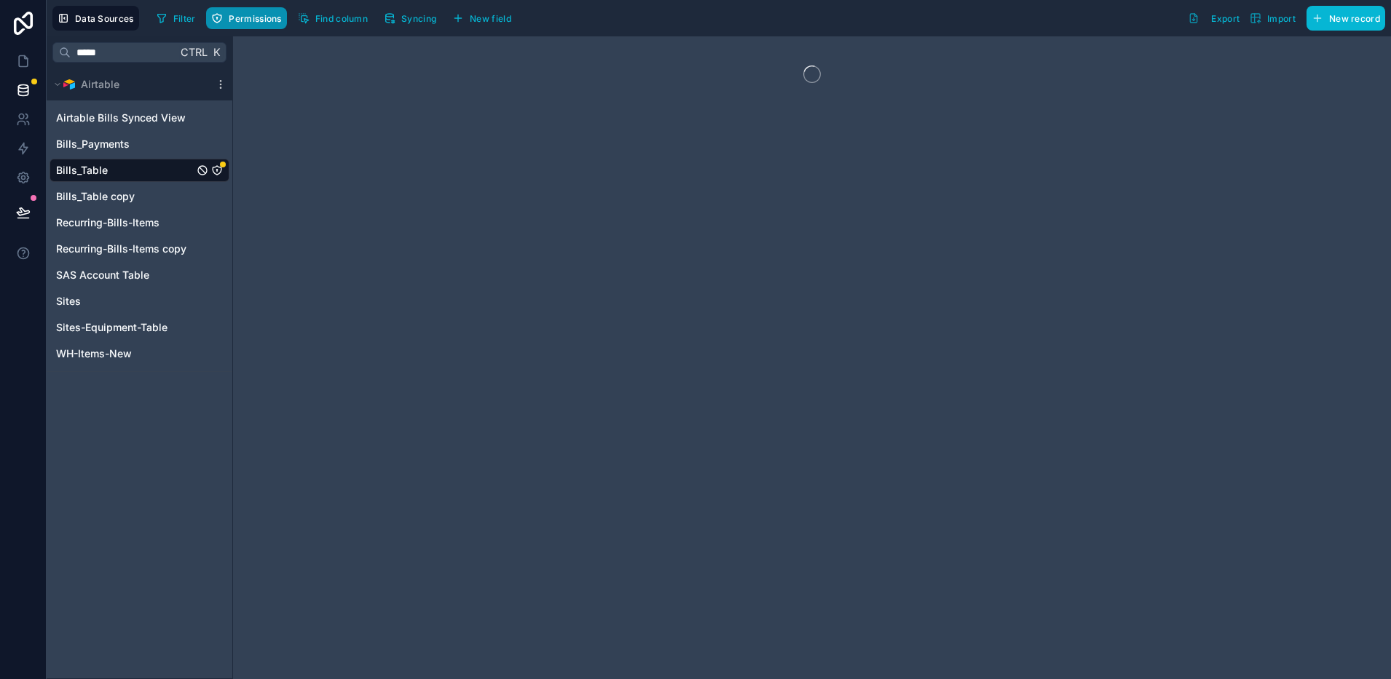
click at [268, 22] on span "Permissions" at bounding box center [255, 18] width 52 height 11
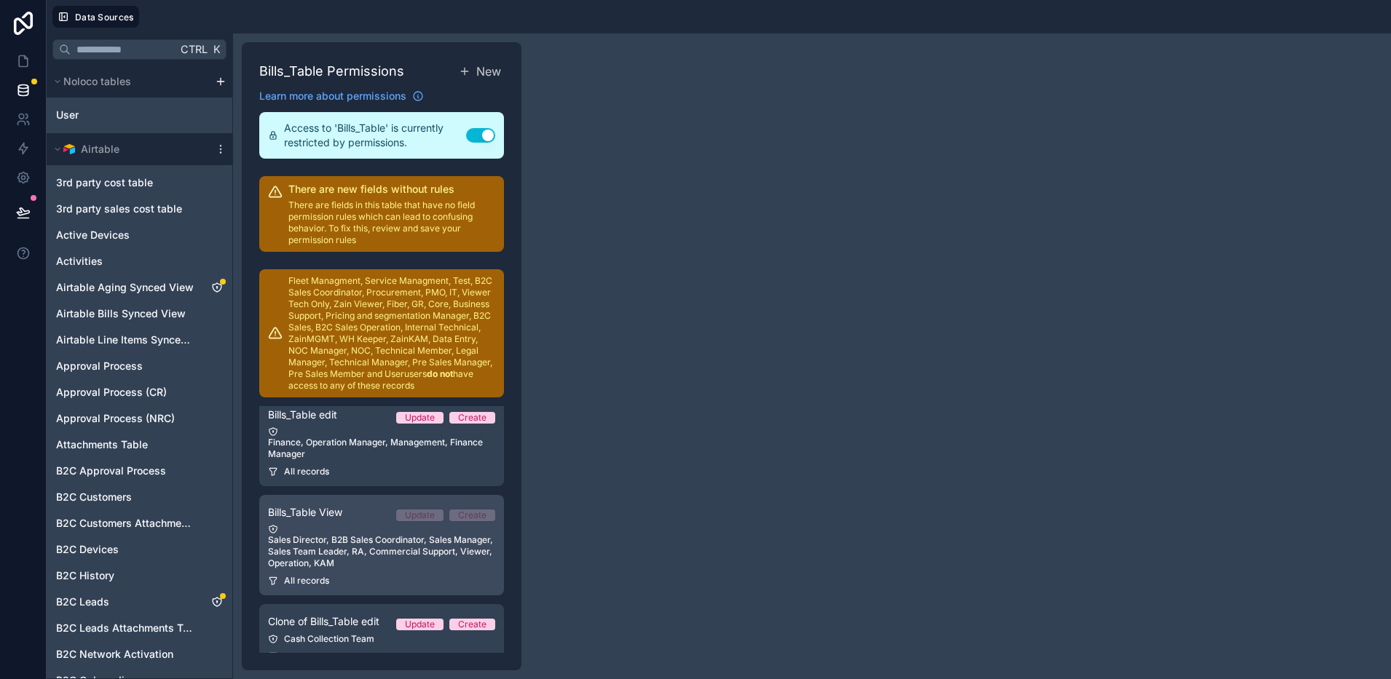
scroll to position [47, 0]
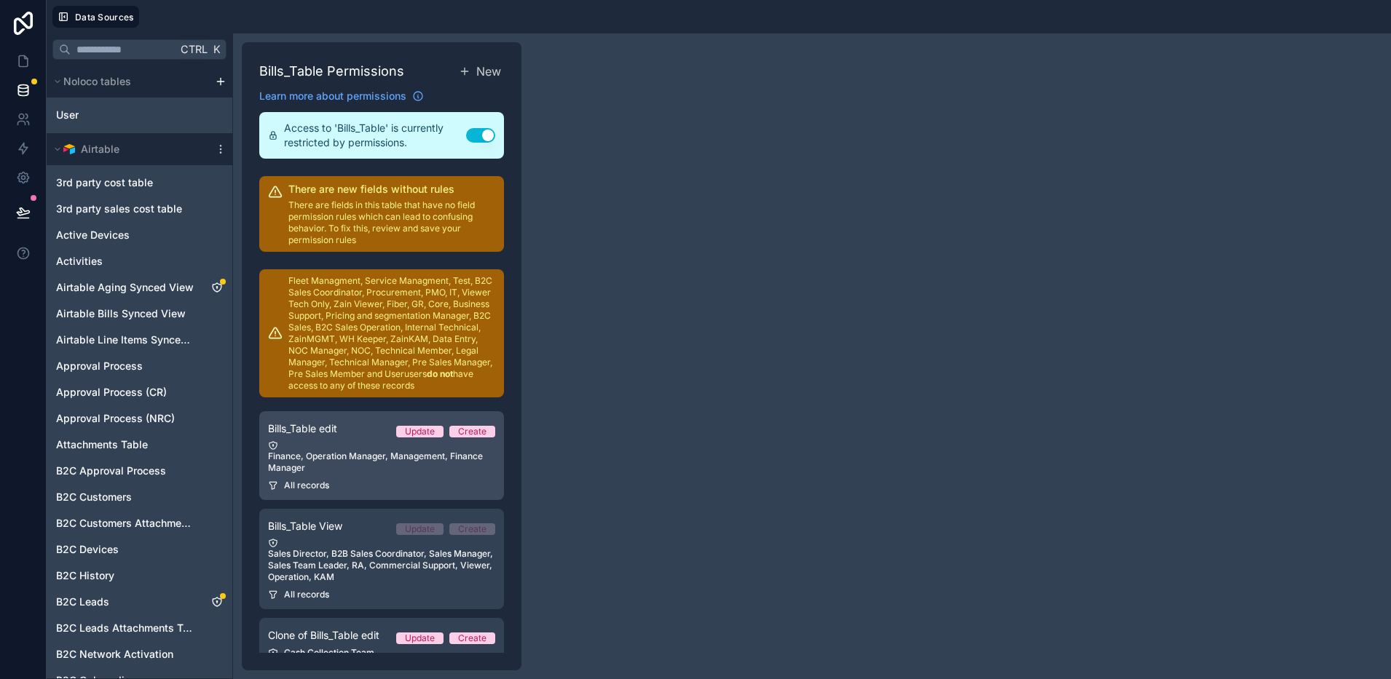
click at [419, 478] on link "Bills_Table edit Update Create Finance, Operation Manager, Management, Finance …" at bounding box center [381, 455] width 245 height 89
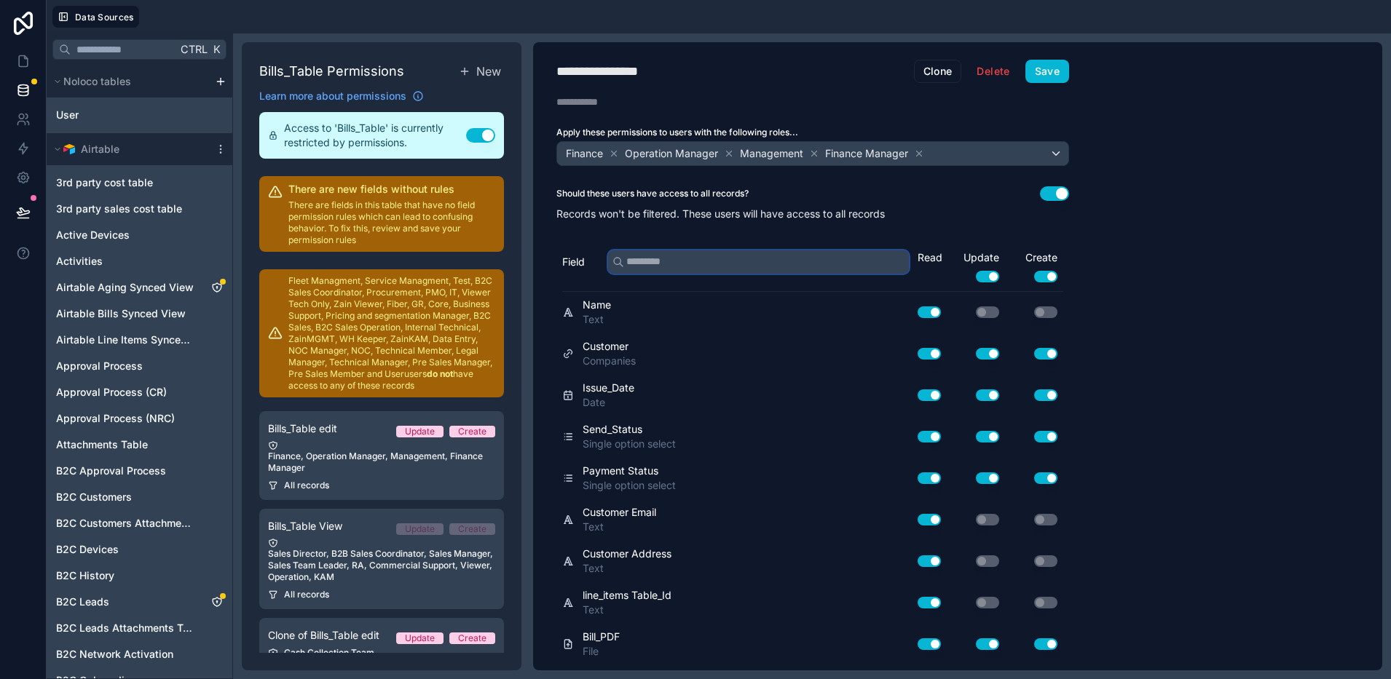
click at [734, 265] on input "text" at bounding box center [758, 261] width 301 height 23
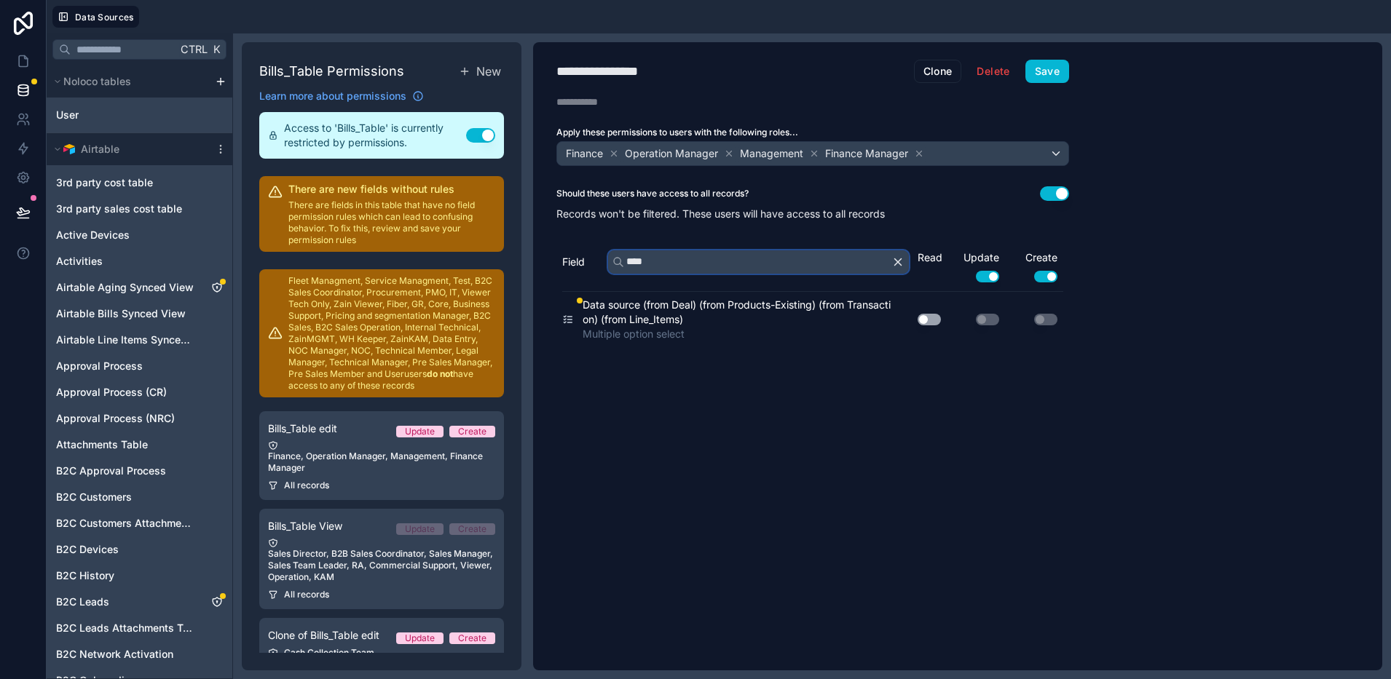
type input "****"
click at [939, 320] on button "Use setting" at bounding box center [928, 320] width 23 height 12
click at [1059, 74] on button "Save" at bounding box center [1047, 71] width 44 height 23
